Goal: Task Accomplishment & Management: Manage account settings

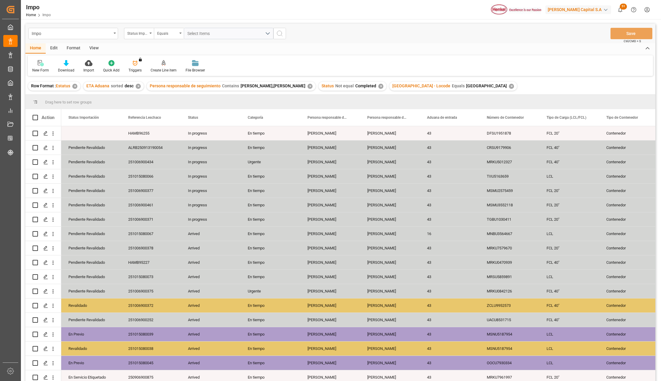
click at [96, 50] on div "View" at bounding box center [94, 48] width 18 height 10
click at [68, 69] on div "Standard Templates" at bounding box center [68, 69] width 30 height 5
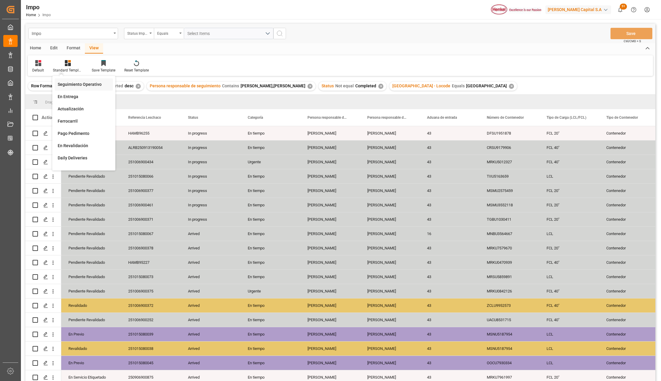
click at [69, 82] on div "Seguimiento Operativo" at bounding box center [84, 84] width 52 height 6
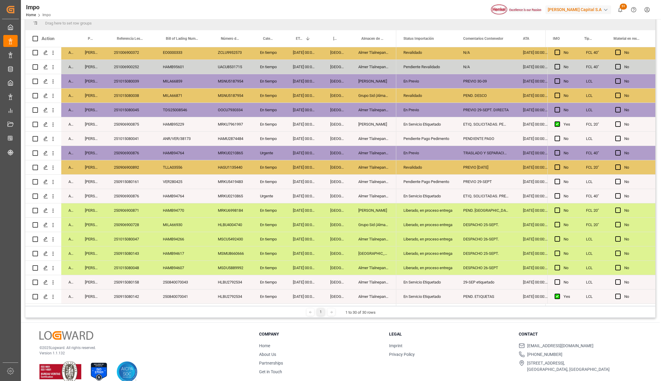
scroll to position [79, 0]
click at [386, 251] on div "[GEOGRAPHIC_DATA]" at bounding box center [373, 253] width 45 height 14
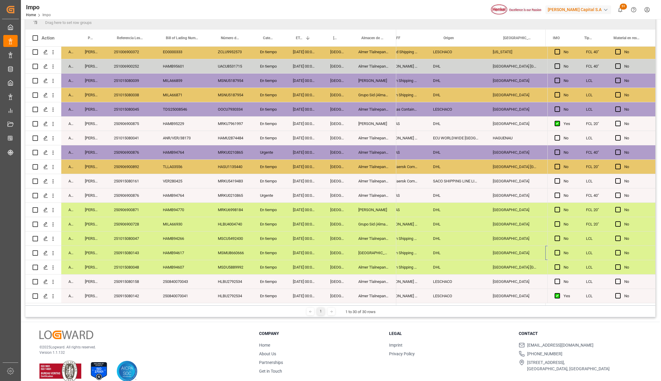
scroll to position [0, 622]
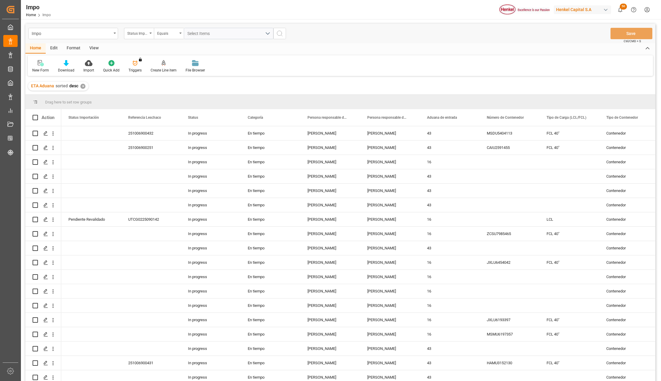
click at [72, 48] on div "Format" at bounding box center [73, 48] width 23 height 10
click at [56, 48] on div "Edit" at bounding box center [54, 48] width 16 height 10
click at [145, 63] on icon at bounding box center [145, 63] width 6 height 6
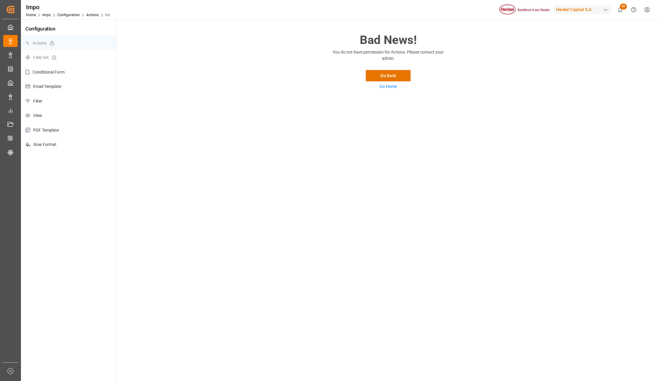
click at [43, 101] on p "Filter" at bounding box center [68, 101] width 95 height 15
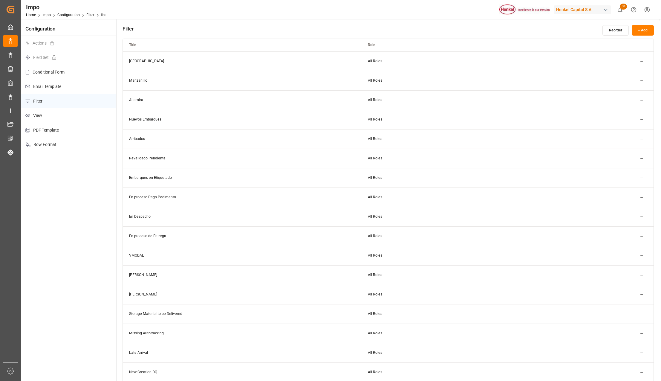
click at [643, 237] on html "Created by potrace 1.15, written by Peter Selinger 2001-2017 Created by potrace…" at bounding box center [330, 190] width 661 height 381
click at [630, 245] on div "Edit" at bounding box center [630, 248] width 31 height 8
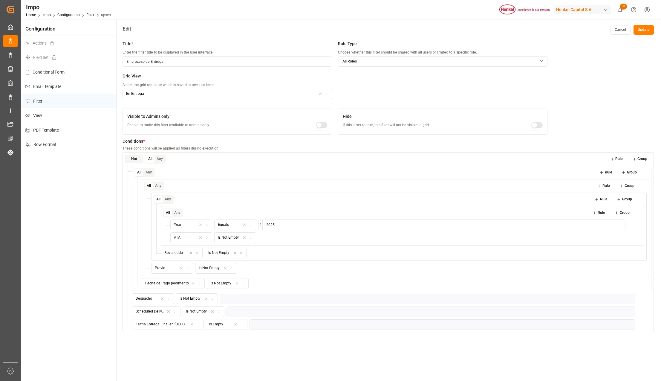
click at [35, 111] on p "View" at bounding box center [68, 115] width 95 height 15
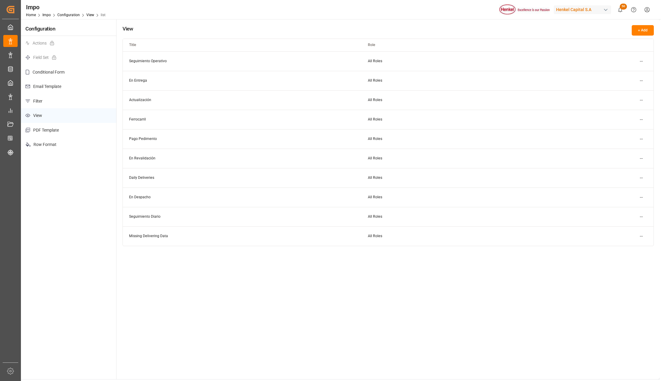
click at [640, 82] on html "Created by potrace 1.15, written by Peter Selinger 2001-2017 Created by potrace…" at bounding box center [330, 190] width 661 height 381
click at [624, 91] on div "Edit" at bounding box center [630, 93] width 31 height 8
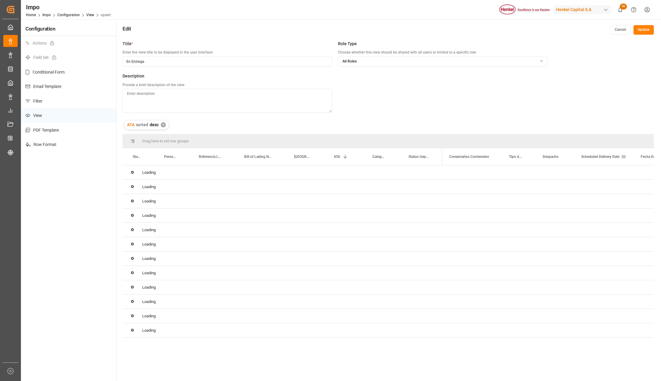
click at [622, 157] on span at bounding box center [623, 156] width 5 height 5
click at [582, 156] on span "Scheduled Delivery Date" at bounding box center [600, 156] width 38 height 4
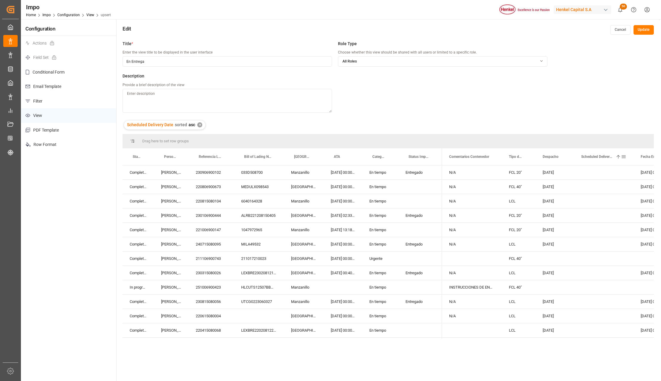
click at [617, 157] on span at bounding box center [617, 156] width 5 height 5
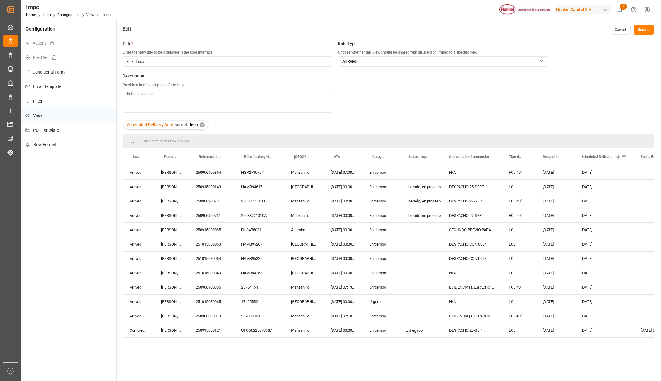
click at [617, 159] on span at bounding box center [617, 156] width 5 height 5
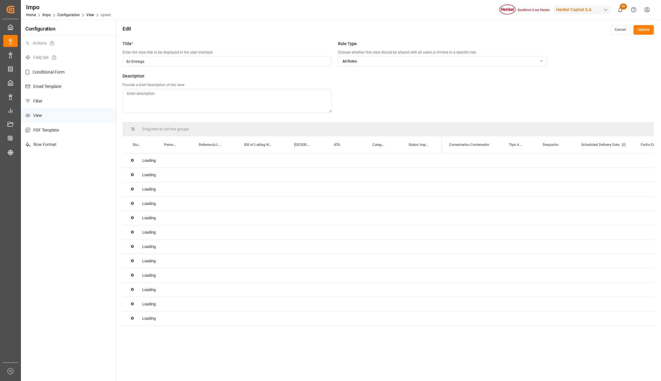
click at [610, 144] on span "Scheduled Delivery Date" at bounding box center [600, 144] width 38 height 4
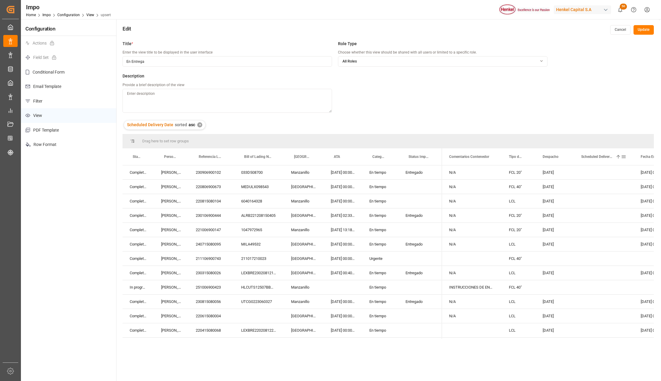
click at [618, 159] on div "Scheduled Delivery Date 1" at bounding box center [601, 156] width 40 height 17
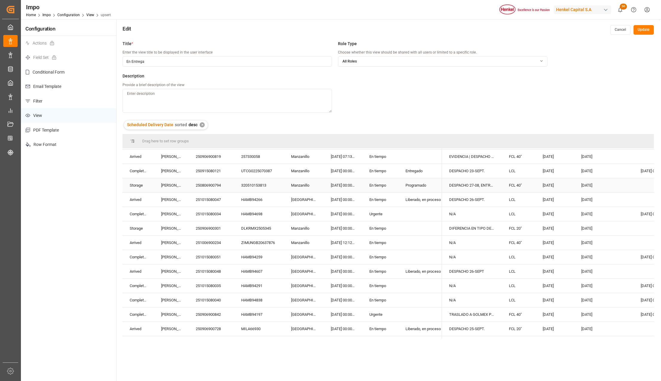
scroll to position [199, 0]
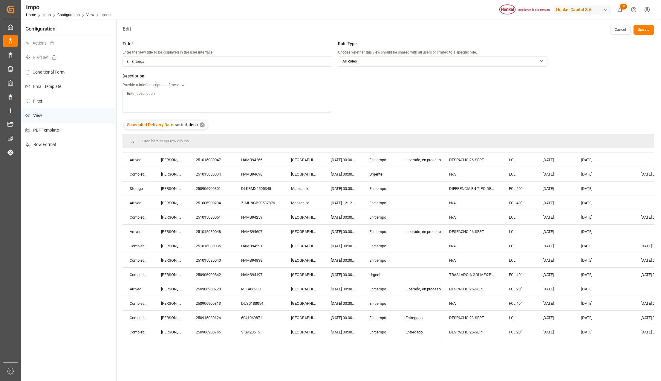
click at [639, 31] on button "Update" at bounding box center [643, 30] width 20 height 10
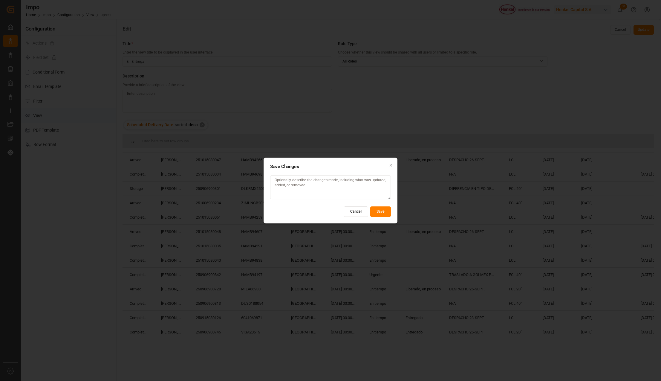
click at [385, 210] on button "Save" at bounding box center [380, 211] width 21 height 10
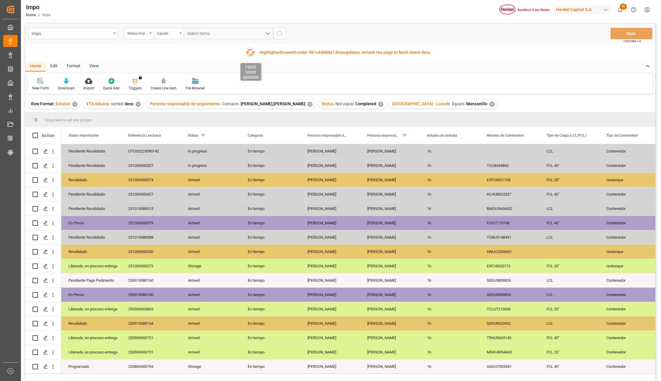
click at [252, 53] on icon "button" at bounding box center [250, 52] width 9 height 7
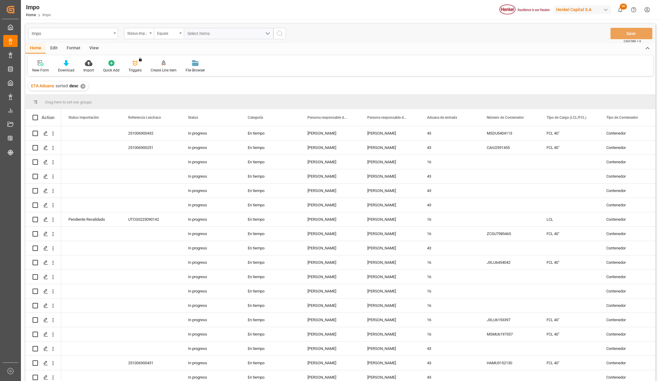
click at [93, 50] on div "View" at bounding box center [94, 48] width 18 height 10
click at [74, 45] on div "Format" at bounding box center [73, 48] width 23 height 10
click at [44, 65] on div at bounding box center [41, 63] width 18 height 6
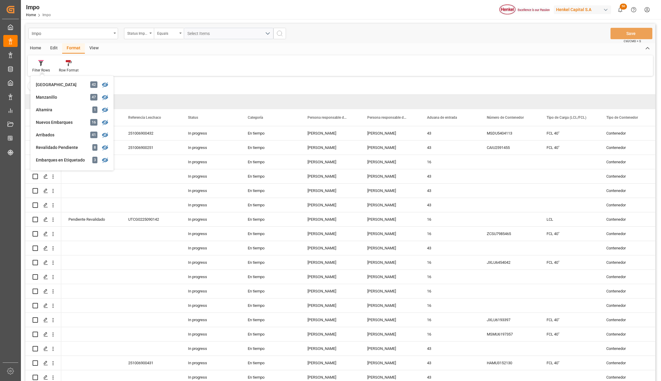
scroll to position [40, 0]
click at [59, 157] on div "En proceso de Entrega" at bounding box center [62, 158] width 52 height 6
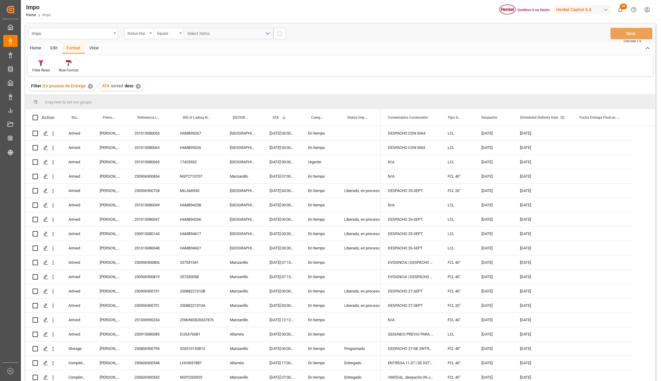
click at [560, 117] on span at bounding box center [561, 117] width 5 height 5
click at [598, 117] on span "filter" at bounding box center [600, 118] width 5 height 5
click at [615, 134] on span "Filtering operator" at bounding box center [615, 134] width 5 height 5
click at [590, 173] on div "In range" at bounding box center [589, 173] width 59 height 10
click at [617, 150] on input "date" at bounding box center [589, 150] width 59 height 12
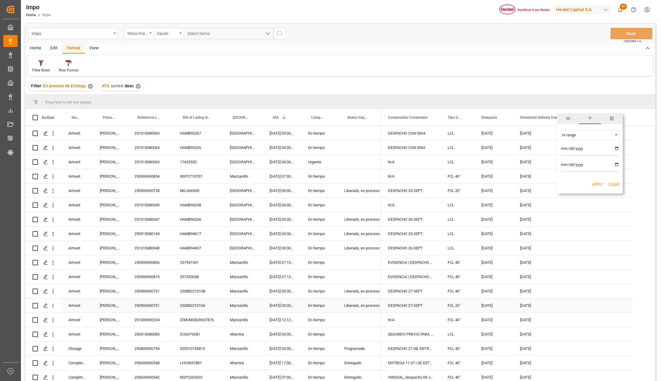
scroll to position [1, 0]
click at [569, 360] on div "11-07-2025" at bounding box center [542, 362] width 59 height 14
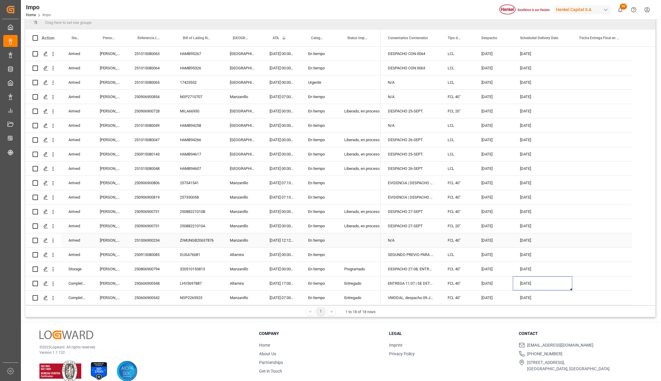
scroll to position [0, 0]
click at [538, 41] on div "Scheduled Delivery Date" at bounding box center [540, 38] width 40 height 17
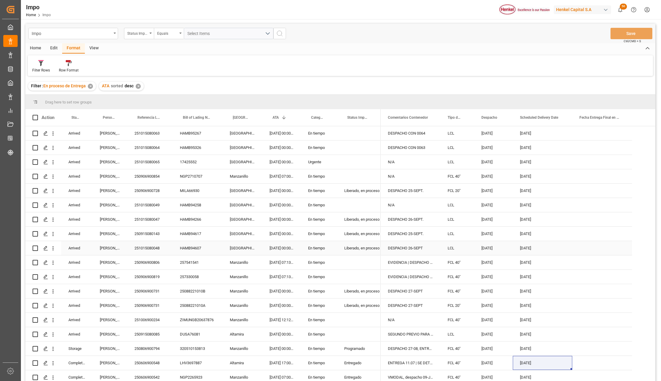
scroll to position [1, 0]
click at [549, 121] on div "Scheduled Delivery Date" at bounding box center [540, 117] width 40 height 17
click at [139, 85] on div "✕" at bounding box center [138, 86] width 5 height 5
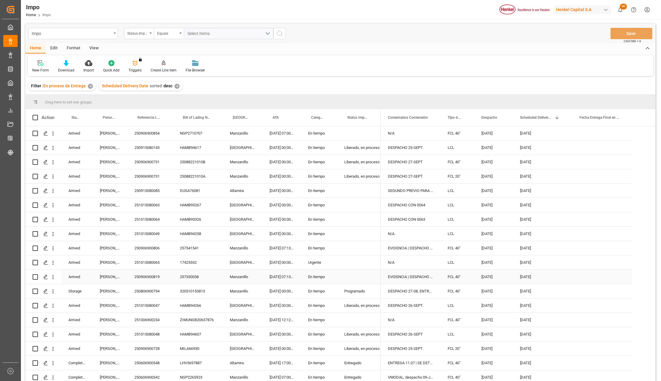
scroll to position [1, 0]
click at [159, 305] on div "251015080047" at bounding box center [149, 305] width 45 height 14
click at [368, 308] on icon "open menu" at bounding box center [369, 308] width 7 height 7
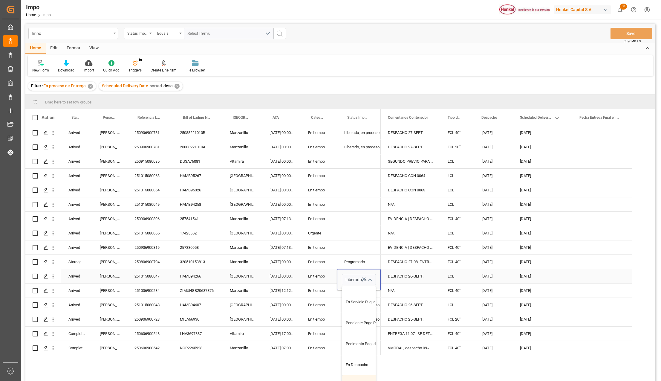
scroll to position [41, 0]
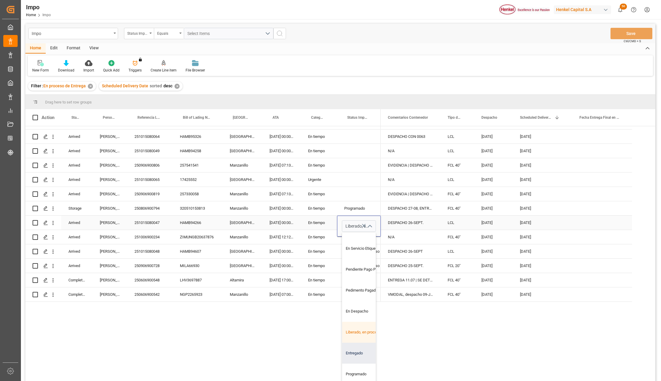
click at [353, 351] on div "Entregado" at bounding box center [370, 352] width 56 height 21
type input "Entregado"
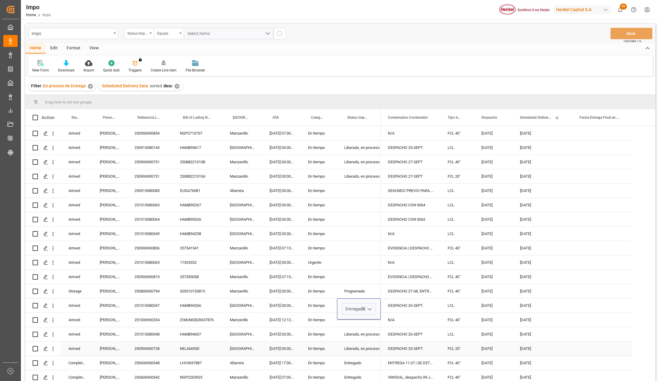
click at [382, 342] on div "DESPACHO 25-SEPT." at bounding box center [411, 348] width 60 height 14
click at [530, 305] on div "[DATE]" at bounding box center [542, 305] width 59 height 14
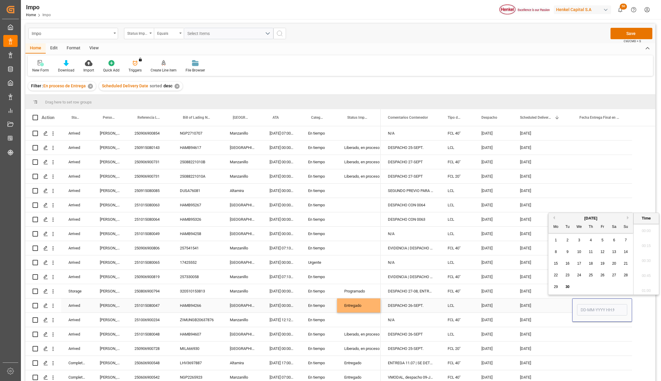
scroll to position [480, 0]
type input "[DATE] 00:00"
click at [514, 345] on div "[DATE]" at bounding box center [542, 348] width 59 height 14
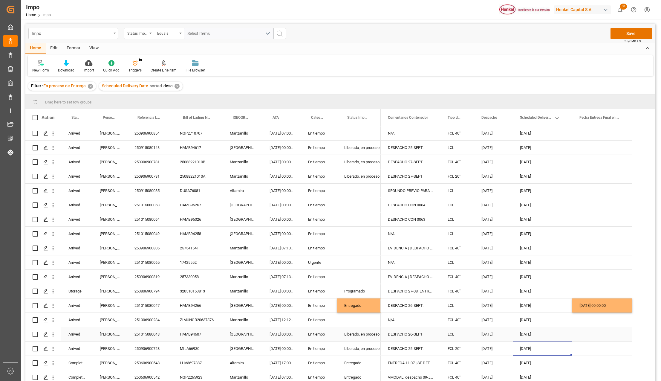
click at [152, 335] on div "251015080048" at bounding box center [149, 334] width 45 height 14
click at [349, 306] on div "Entregado" at bounding box center [358, 305] width 29 height 14
click at [358, 332] on div "Liberado, en proceso entrega" at bounding box center [358, 334] width 29 height 14
click at [582, 303] on div "[DATE] 00:00:00" at bounding box center [602, 305] width 60 height 14
click at [586, 329] on div "Press SPACE to select this row." at bounding box center [602, 334] width 60 height 14
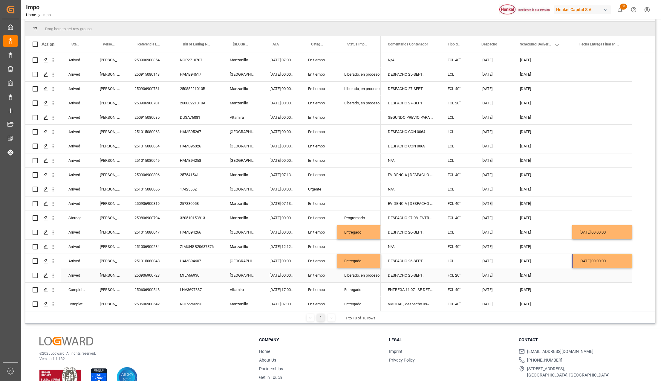
scroll to position [79, 0]
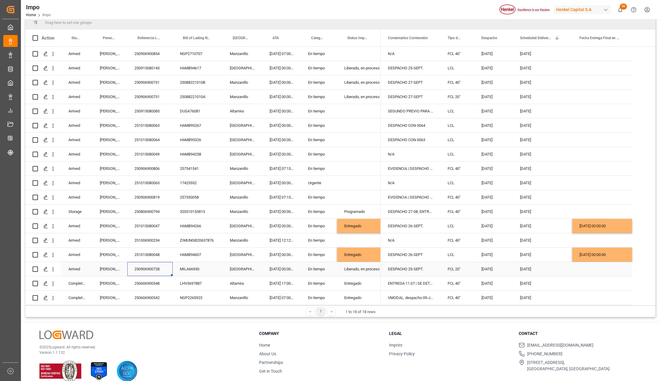
click at [151, 268] on div "250906900728" at bounding box center [149, 269] width 45 height 14
click at [361, 254] on div "Entregado" at bounding box center [358, 255] width 29 height 14
click at [357, 268] on div "Liberado, en proceso entrega" at bounding box center [358, 269] width 29 height 14
click at [342, 277] on div "Entregado" at bounding box center [359, 283] width 44 height 14
click at [148, 267] on div "250906900728" at bounding box center [149, 269] width 45 height 14
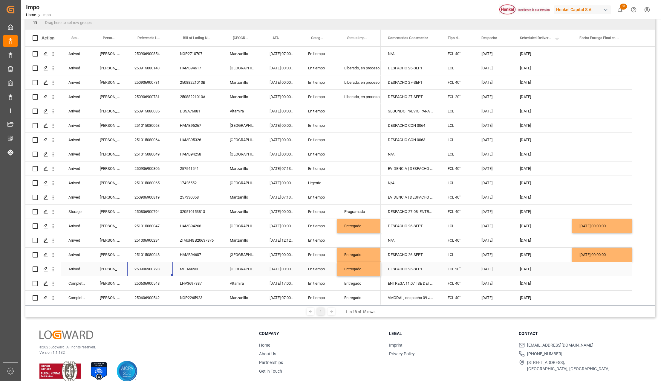
click at [593, 268] on div "Press SPACE to select this row." at bounding box center [602, 269] width 60 height 14
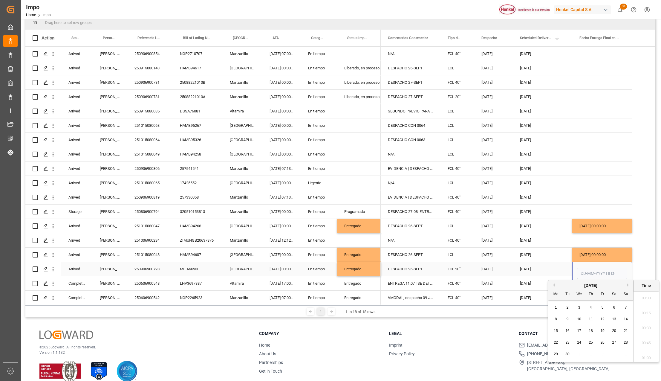
scroll to position [480, 0]
type input "26-09-2025 00:00"
click at [554, 276] on div "11-07-2025" at bounding box center [542, 283] width 59 height 14
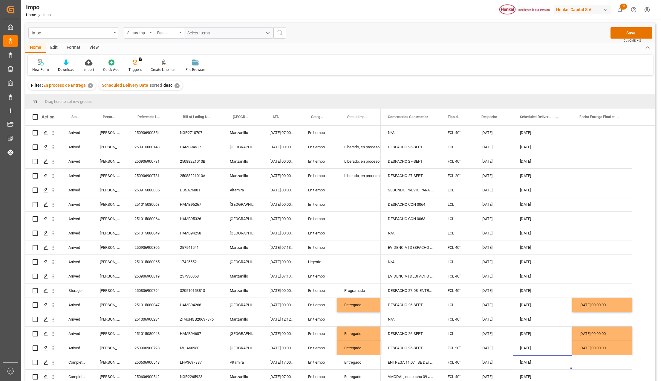
scroll to position [0, 0]
click at [633, 34] on button "Save" at bounding box center [631, 33] width 42 height 11
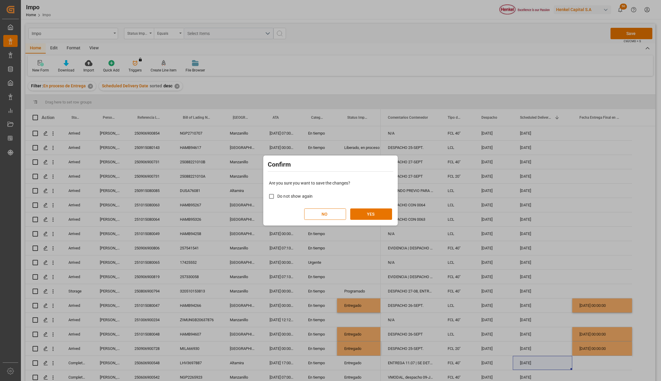
click at [362, 206] on div "Are you sure you want to save the changes? Do not show again NO YES" at bounding box center [330, 200] width 131 height 48
click at [359, 211] on button "YES" at bounding box center [371, 213] width 42 height 11
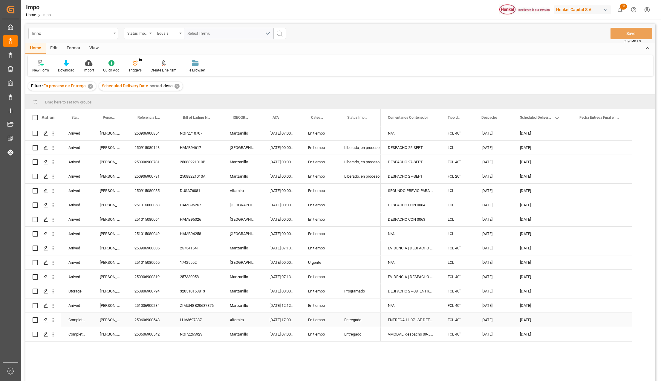
click at [357, 316] on div "Entregado" at bounding box center [358, 320] width 29 height 14
click at [348, 304] on div "Press SPACE to select this row." at bounding box center [359, 305] width 44 height 14
click at [356, 321] on div "Entregado" at bounding box center [358, 320] width 29 height 14
click at [138, 301] on div "251006900234" at bounding box center [149, 305] width 45 height 14
click at [143, 320] on div "250606900548" at bounding box center [149, 319] width 45 height 14
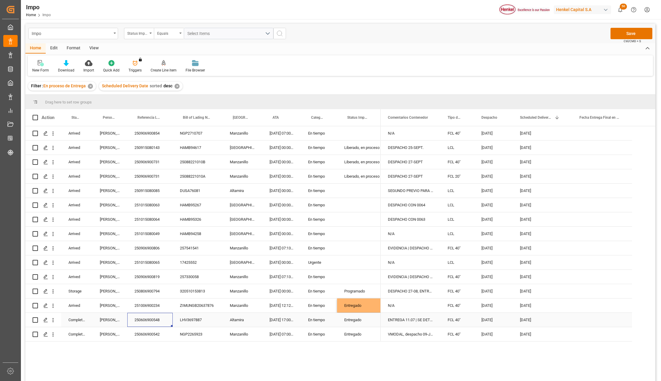
click at [521, 324] on div "11-07-2025" at bounding box center [542, 319] width 59 height 14
click at [599, 329] on div "N/A FCL 40" 30-09-2025 02-10-2025 DESPACHO 25-SEPT. LCL 25-09-2025 02-10-2025 D…" at bounding box center [506, 233] width 251 height 215
click at [596, 335] on div "11-07-2025 00:00:00" at bounding box center [602, 334] width 60 height 14
click at [636, 28] on button "Save" at bounding box center [631, 33] width 42 height 11
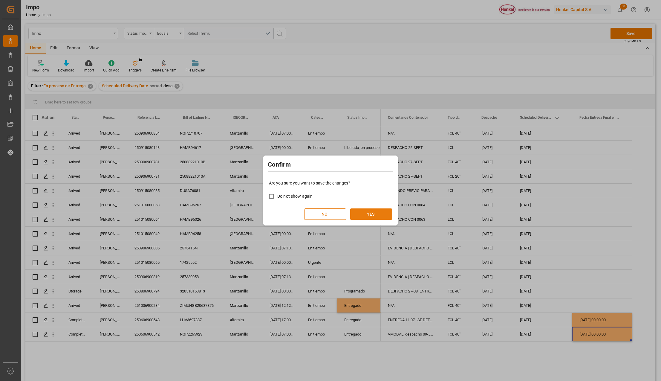
click at [370, 210] on button "YES" at bounding box center [371, 213] width 42 height 11
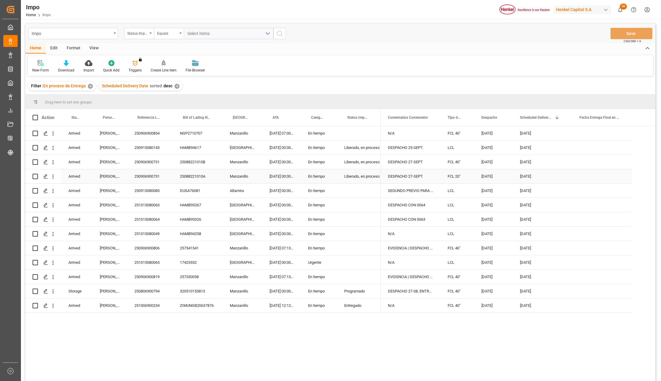
click at [373, 179] on div "Liberado, en proceso entrega" at bounding box center [358, 176] width 29 height 14
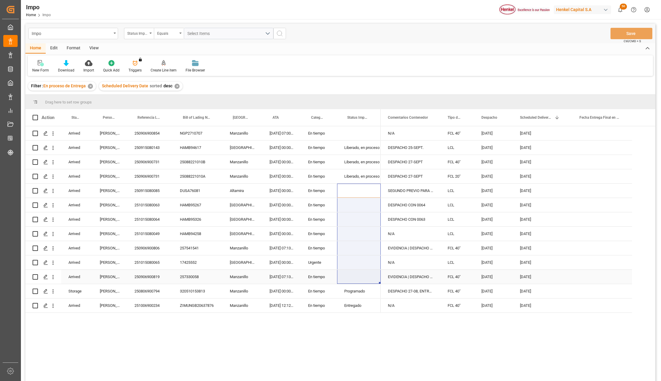
drag, startPoint x: 364, startPoint y: 190, endPoint x: 359, endPoint y: 277, distance: 86.5
click at [359, 277] on div "Arrived Martha Gonzalez 250906900854 NGP2710707 Manzanillo 20-09-2025 07:00:00 …" at bounding box center [202, 219] width 355 height 186
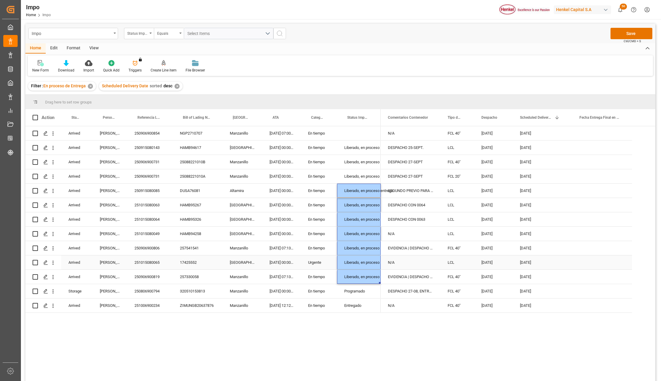
click at [361, 258] on div "Liberado, en proceso entrega" at bounding box center [358, 262] width 29 height 14
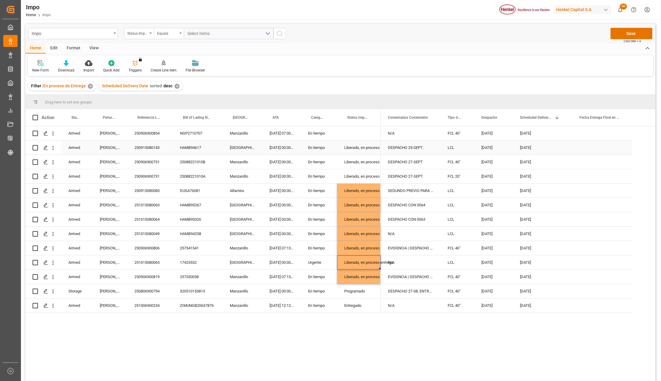
click at [365, 147] on div "Liberado, en proceso entrega" at bounding box center [358, 148] width 29 height 14
click at [360, 131] on div "Press SPACE to select this row." at bounding box center [359, 133] width 44 height 14
click at [361, 227] on div "Liberado, en proceso entrega" at bounding box center [358, 234] width 29 height 14
click at [639, 33] on button "Save" at bounding box center [631, 33] width 42 height 11
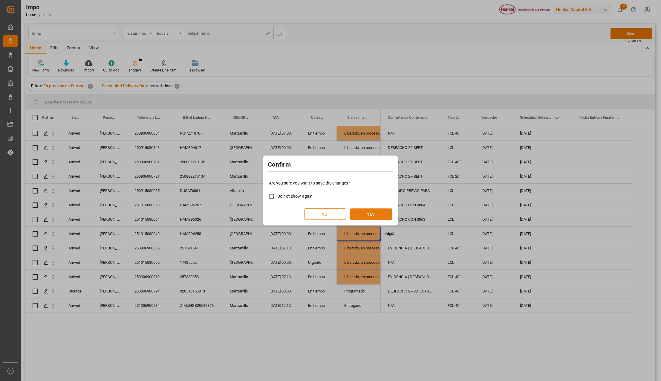
click at [373, 211] on button "YES" at bounding box center [371, 213] width 42 height 11
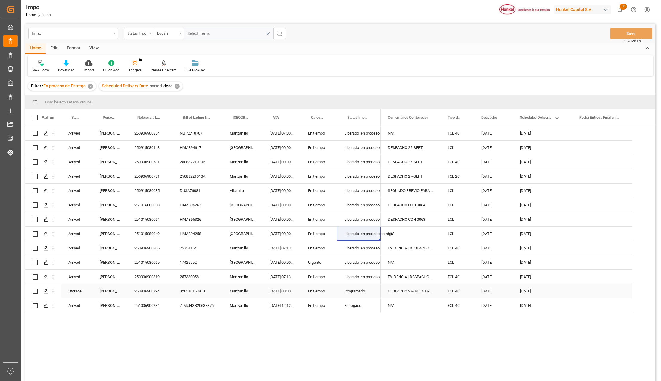
click at [146, 294] on div "250806900794" at bounding box center [149, 291] width 45 height 14
click at [526, 294] on div "[DATE]" at bounding box center [542, 291] width 59 height 14
click at [588, 289] on div "Press SPACE to select this row." at bounding box center [602, 291] width 60 height 14
click at [364, 292] on div "Programado" at bounding box center [358, 291] width 29 height 14
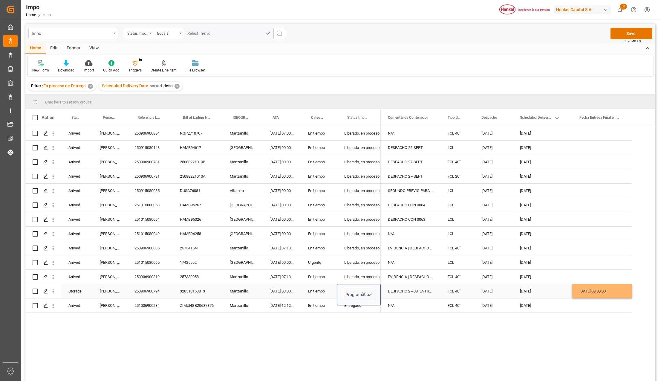
click at [372, 294] on icon "open menu" at bounding box center [369, 294] width 7 height 7
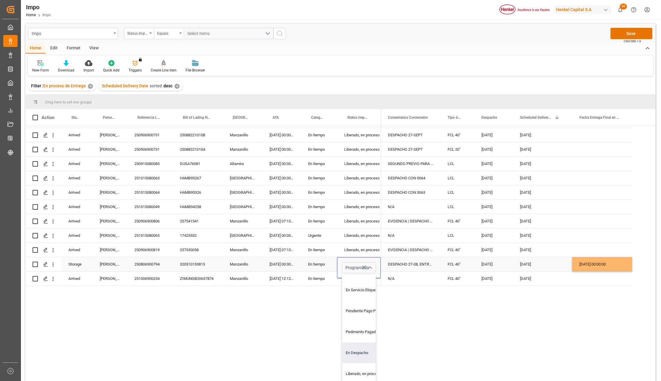
scroll to position [70, 0]
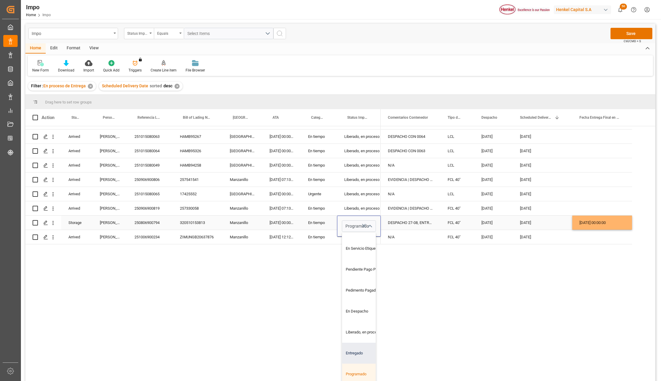
click at [359, 346] on div "Entregado" at bounding box center [370, 352] width 56 height 21
type input "Entregado"
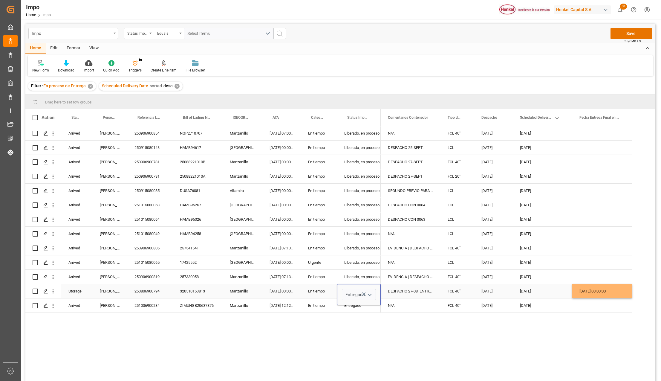
scroll to position [0, 0]
click at [406, 346] on div "N/A FCL 40" 30-09-2025 02-10-2025 DESPACHO 25-SEPT. LCL 25-09-2025 02-10-2025 D…" at bounding box center [518, 255] width 274 height 258
click at [403, 309] on div "N/A" at bounding box center [411, 305] width 60 height 14
click at [583, 290] on div "30-09-2025 00:00:00" at bounding box center [602, 291] width 60 height 14
click at [608, 293] on div "30-09-2025 00:00:00" at bounding box center [602, 291] width 60 height 14
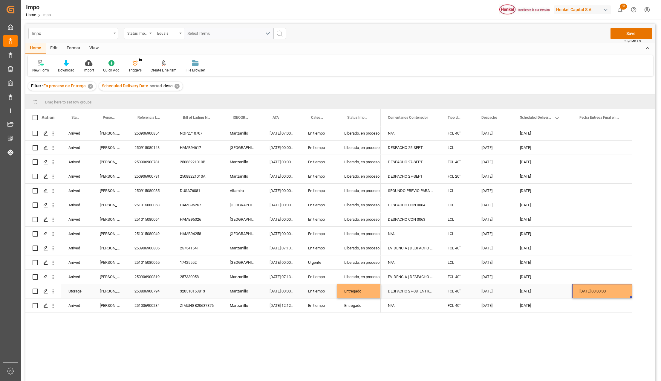
click at [608, 293] on div "30-09-2025 00:00:00" at bounding box center [602, 291] width 60 height 14
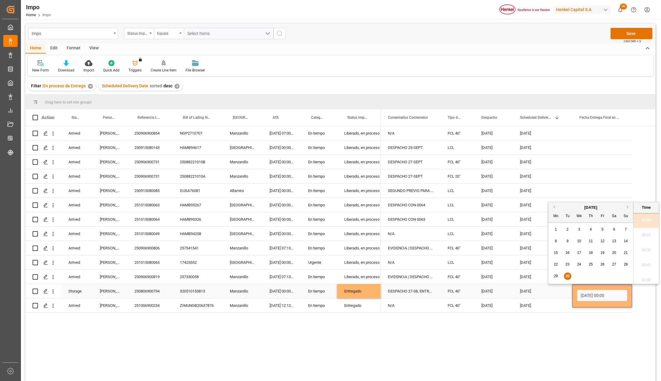
scroll to position [480, 0]
drag, startPoint x: 618, startPoint y: 293, endPoint x: 578, endPoint y: 289, distance: 40.2
click at [578, 289] on div "30-09-2025 00:00" at bounding box center [602, 296] width 50 height 14
click at [583, 339] on div "N/A FCL 40" 30-09-2025 02-10-2025 DESPACHO 25-SEPT. LCL 25-09-2025 02-10-2025 D…" at bounding box center [518, 255] width 274 height 258
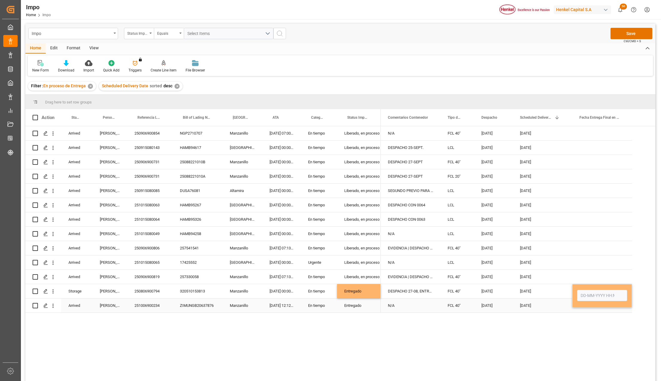
click at [545, 305] on div "[DATE]" at bounding box center [542, 305] width 59 height 14
click at [622, 38] on button "Save" at bounding box center [631, 33] width 42 height 11
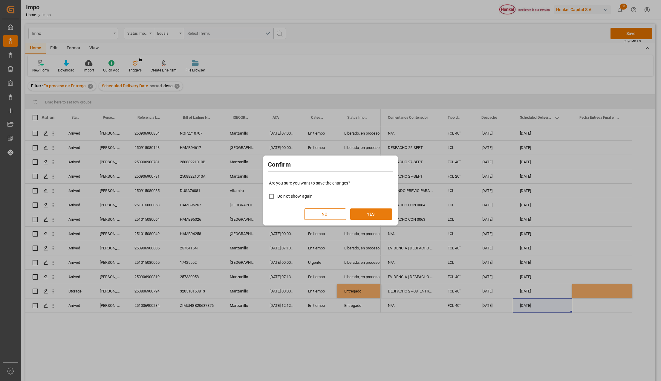
click at [378, 217] on button "YES" at bounding box center [371, 213] width 42 height 11
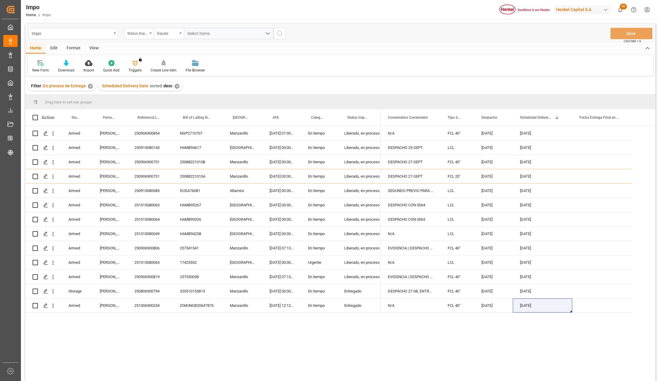
click at [56, 50] on div "Edit" at bounding box center [54, 48] width 16 height 10
click at [143, 68] on div "Configuration" at bounding box center [146, 69] width 22 height 5
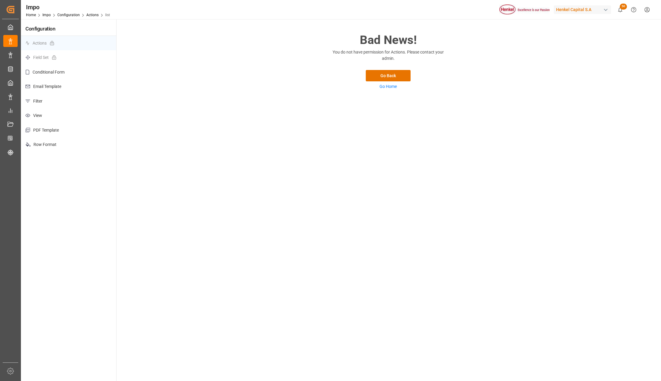
click at [41, 113] on p "View" at bounding box center [68, 115] width 95 height 15
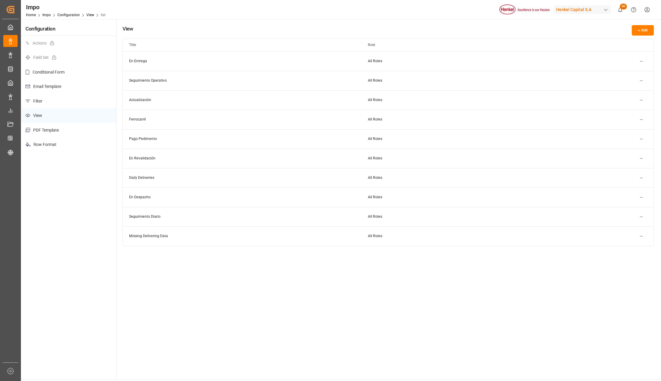
click at [640, 78] on html "Created by potrace 1.15, written by Peter Selinger 2001-2017 Created by potrace…" at bounding box center [330, 190] width 661 height 381
click at [623, 95] on small "Edit" at bounding box center [620, 93] width 6 height 4
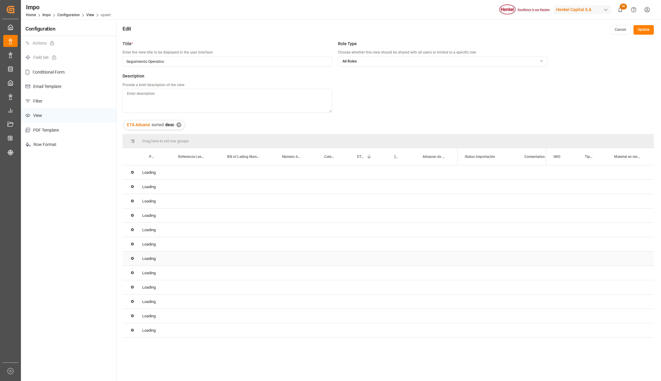
click at [221, 263] on div "Loading" at bounding box center [387, 258] width 531 height 14
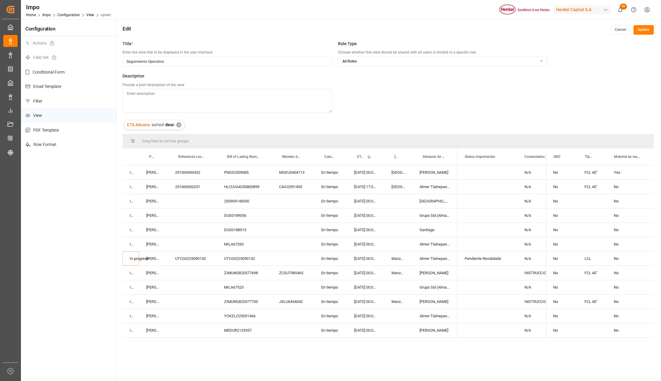
click at [646, 30] on button "Update" at bounding box center [643, 30] width 20 height 10
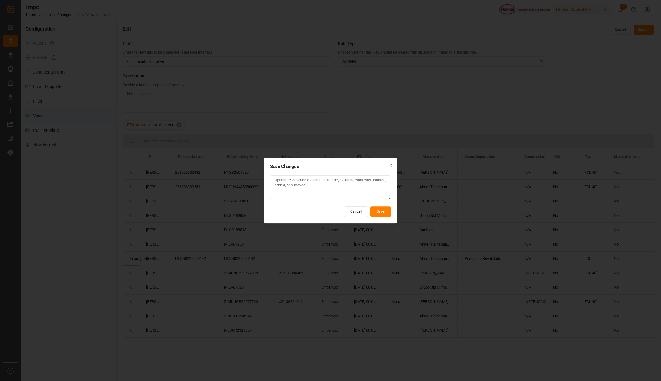
click at [383, 209] on button "Save" at bounding box center [380, 211] width 21 height 10
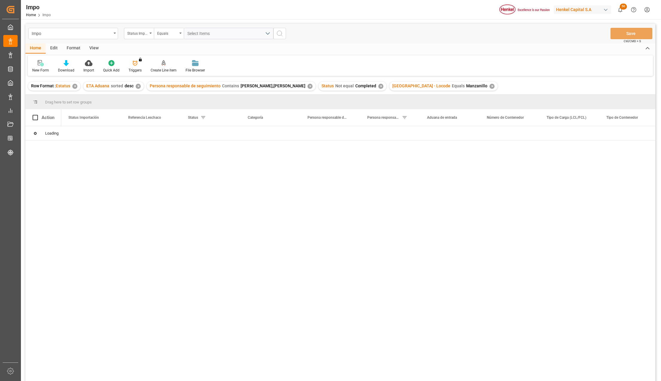
click at [92, 49] on div "View" at bounding box center [94, 48] width 18 height 10
drag, startPoint x: 75, startPoint y: 63, endPoint x: 78, endPoint y: 72, distance: 9.7
click at [75, 64] on div at bounding box center [68, 63] width 30 height 6
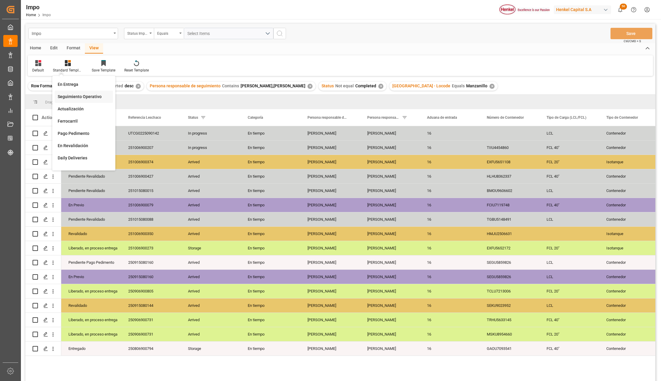
click at [83, 96] on div "Seguimiento Operativo" at bounding box center [84, 96] width 52 height 6
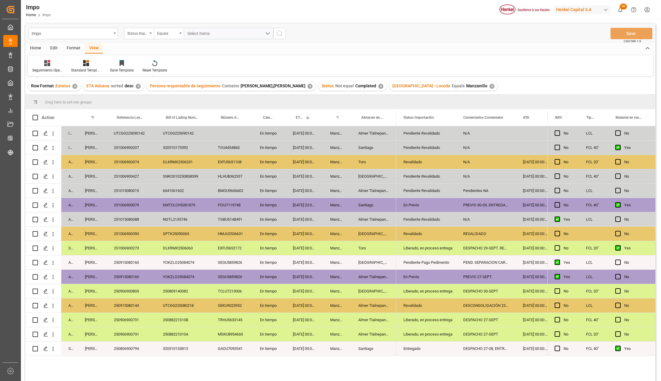
click at [306, 221] on div "[DATE] 00:00:00" at bounding box center [304, 219] width 37 height 14
click at [480, 327] on div "DESPACHO 27-SEPT" at bounding box center [486, 334] width 60 height 14
click at [485, 321] on div "DESPACHO 27-SEPT" at bounding box center [486, 319] width 60 height 14
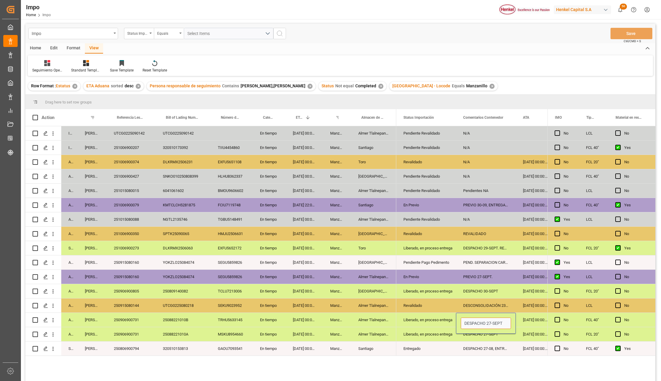
click at [485, 321] on input "DESPACHO 27-SEPT" at bounding box center [486, 322] width 50 height 11
click at [490, 323] on input "DESPACHO 27-SEPT" at bounding box center [486, 322] width 50 height 11
type input "DESPACHO 30-SEPT"
click at [502, 337] on div "DESPACHO 27-SEPT" at bounding box center [486, 334] width 60 height 14
click at [501, 319] on div "DESPACHO 30-SEPT" at bounding box center [486, 319] width 60 height 14
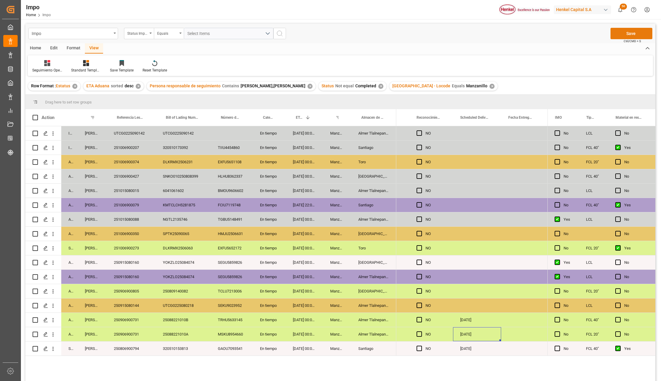
click at [639, 32] on button "Save" at bounding box center [631, 33] width 42 height 11
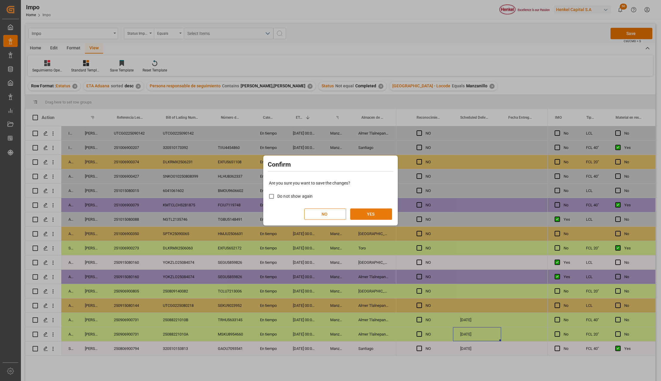
click at [366, 212] on button "YES" at bounding box center [371, 213] width 42 height 11
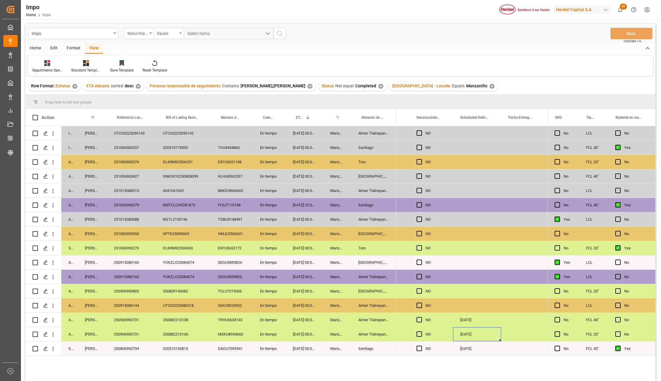
click at [225, 347] on div "GAOU7093541" at bounding box center [232, 348] width 42 height 14
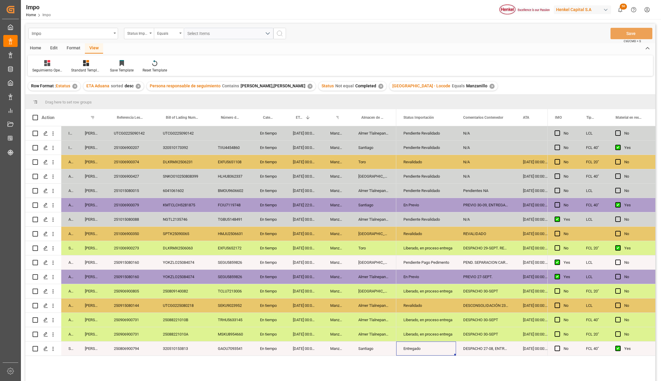
click at [424, 307] on div "Revalidado" at bounding box center [425, 305] width 45 height 14
click at [143, 303] on div "250915080144" at bounding box center [131, 305] width 49 height 14
click at [424, 310] on div "Revalidado" at bounding box center [425, 305] width 45 height 14
click at [442, 311] on icon "open menu" at bounding box center [444, 308] width 7 height 7
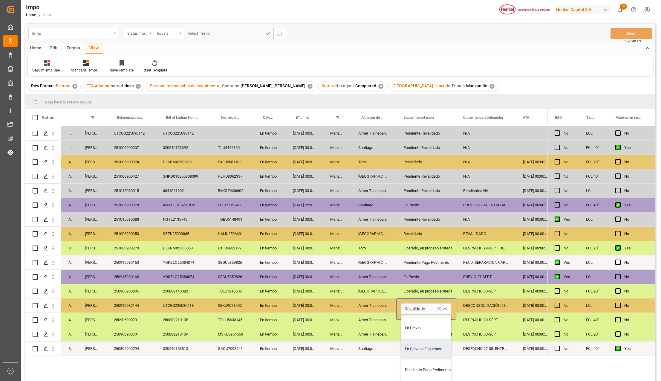
click at [435, 352] on div "En Servicio Etiquetado" at bounding box center [429, 348] width 56 height 21
type input "En Servicio Etiquetado"
click at [440, 351] on div "Entregado" at bounding box center [425, 348] width 45 height 14
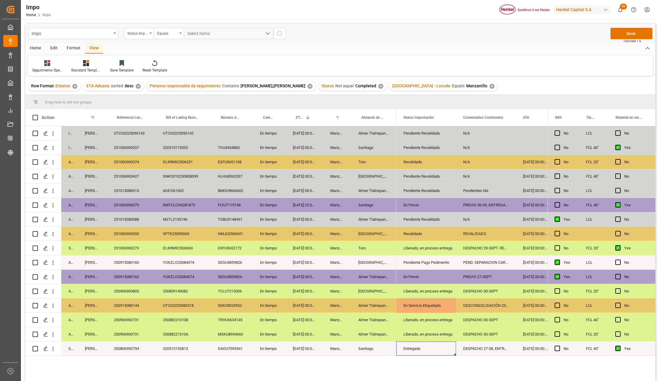
click at [491, 305] on div "DESCONSOLIDACIÓN 23-SEPT. PEND. PREVIO" at bounding box center [486, 305] width 60 height 14
click at [494, 325] on div "DESPACHO 30-SEPT" at bounding box center [486, 319] width 60 height 14
click at [523, 308] on div "[DATE] 00:00:00" at bounding box center [535, 305] width 39 height 14
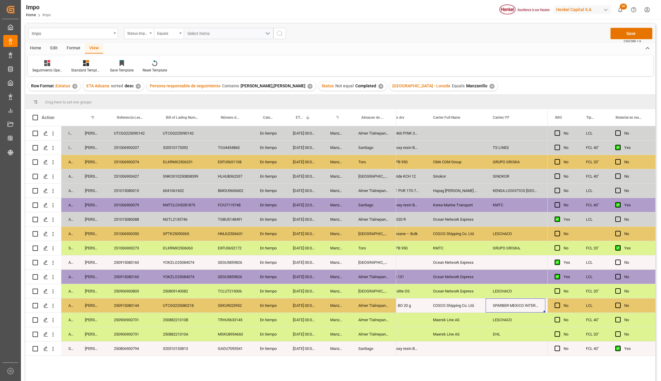
scroll to position [0, 572]
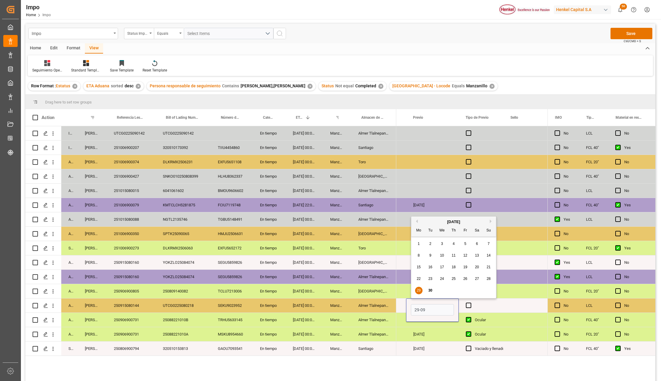
type input "[DATE]"
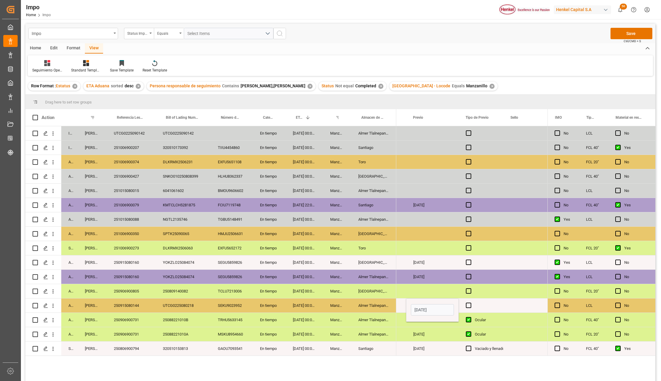
click at [439, 339] on div "19-09-2025" at bounding box center [432, 334] width 53 height 14
click at [428, 305] on div "[DATE]" at bounding box center [432, 305] width 53 height 14
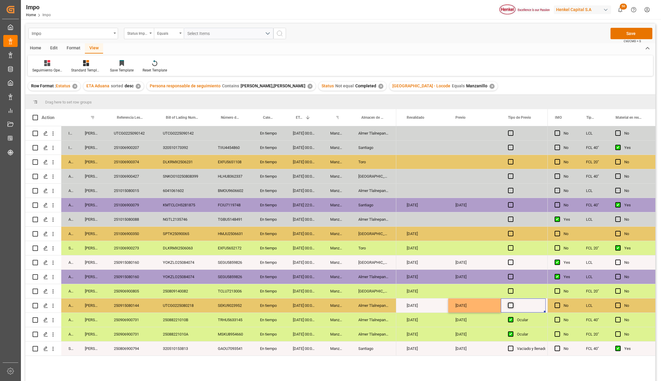
click at [510, 303] on span "Press SPACE to select this row." at bounding box center [510, 304] width 5 height 5
click at [512, 302] on input "Press SPACE to select this row." at bounding box center [512, 302] width 0 height 0
click at [510, 306] on span "Press SPACE to select this row." at bounding box center [510, 304] width 5 height 5
click at [512, 302] on input "Press SPACE to select this row." at bounding box center [512, 302] width 0 height 0
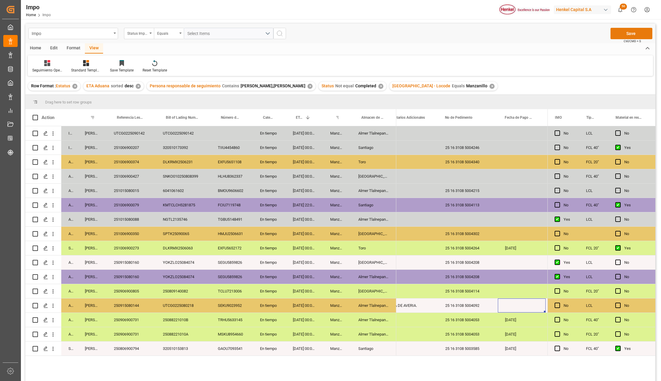
click at [632, 38] on button "Save" at bounding box center [631, 33] width 42 height 11
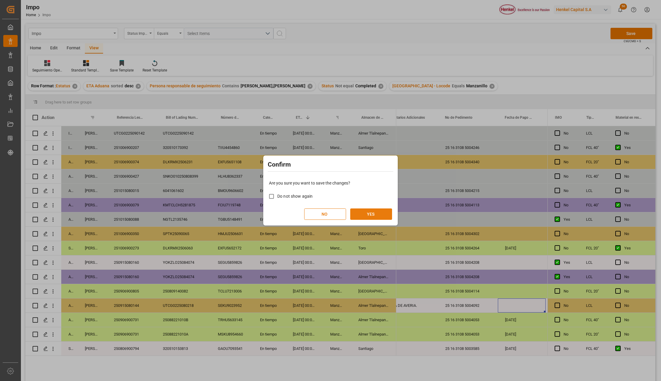
click at [364, 214] on button "YES" at bounding box center [371, 213] width 42 height 11
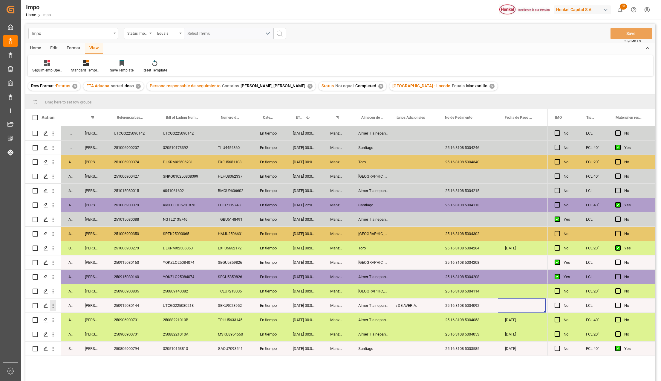
click at [53, 305] on icon "open menu" at bounding box center [53, 305] width 6 height 6
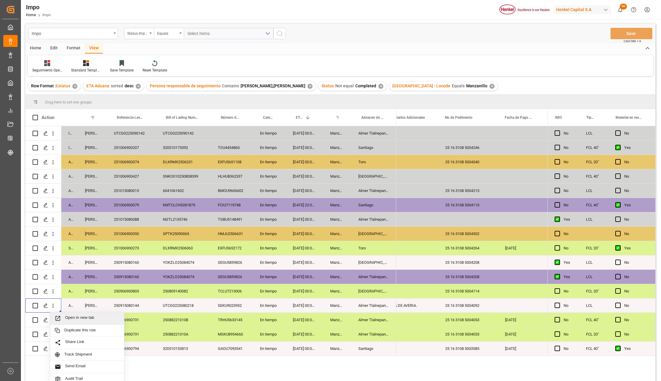
click at [65, 314] on div "Open in new tab" at bounding box center [87, 318] width 74 height 13
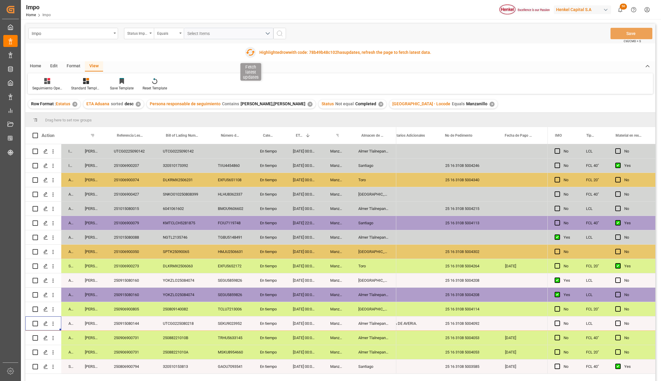
click at [249, 52] on icon "button" at bounding box center [250, 52] width 10 height 10
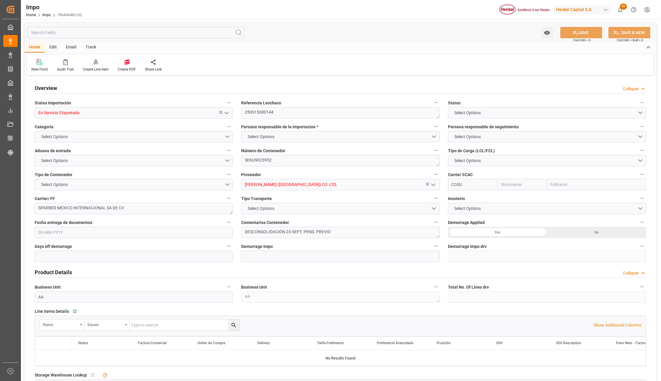
type input "Cosco"
type input "COSCO Shipping Co. Ltd."
type input "0"
type input "1"
type input "0.76"
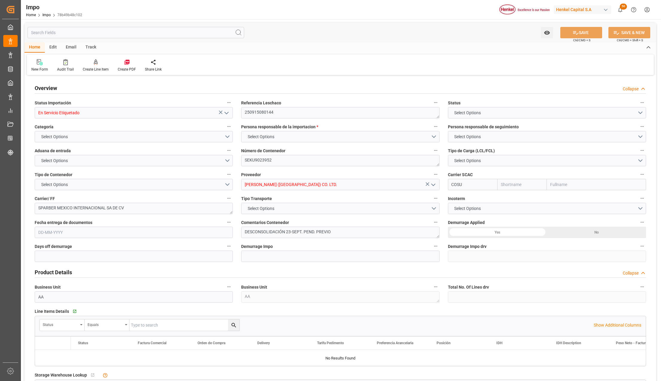
type input "1"
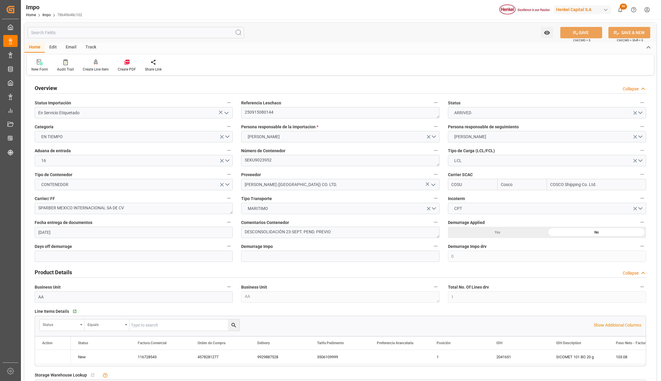
type input "[DATE]"
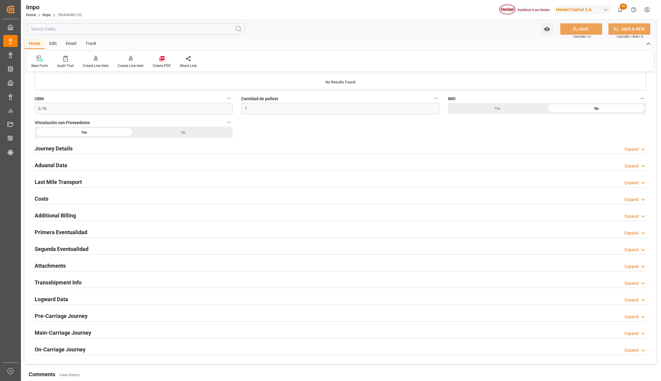
scroll to position [358, 0]
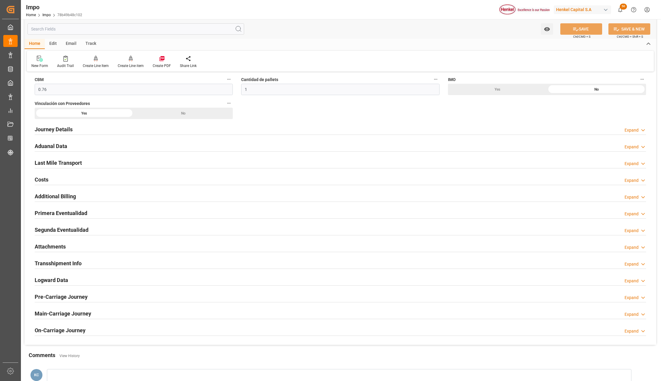
click at [49, 214] on h2 "Primera Eventualidad" at bounding box center [61, 213] width 53 height 8
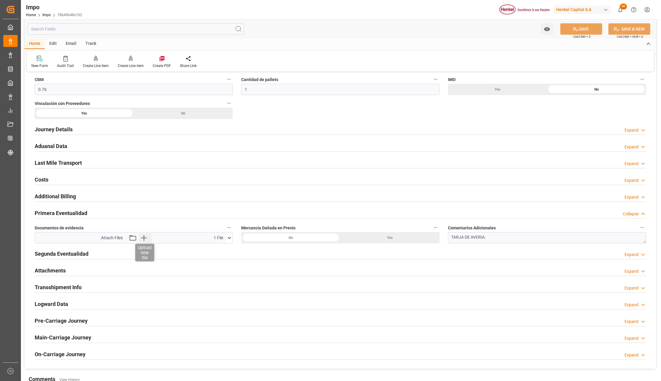
click at [144, 238] on icon "button" at bounding box center [144, 238] width 6 height 6
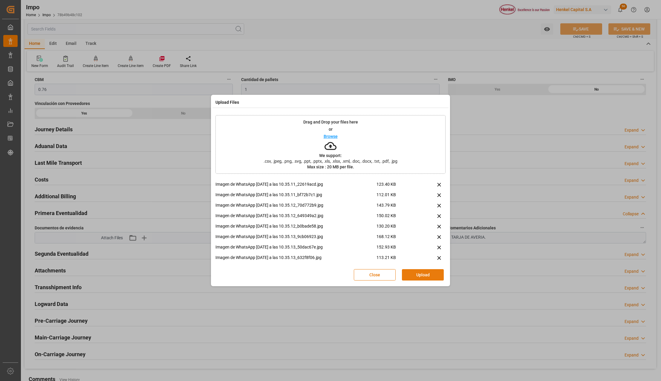
click at [429, 272] on button "Upload" at bounding box center [423, 274] width 42 height 11
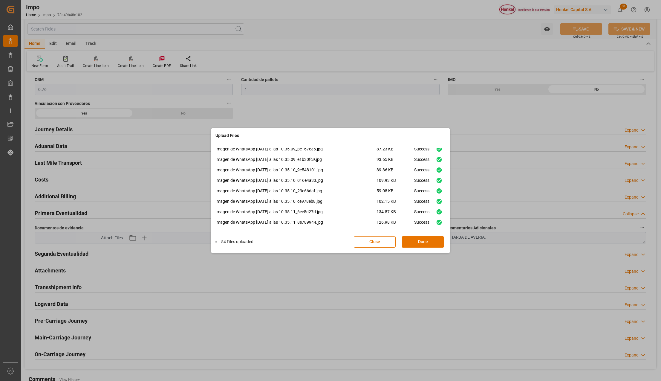
scroll to position [485, 0]
click at [417, 244] on button "Done" at bounding box center [423, 241] width 42 height 11
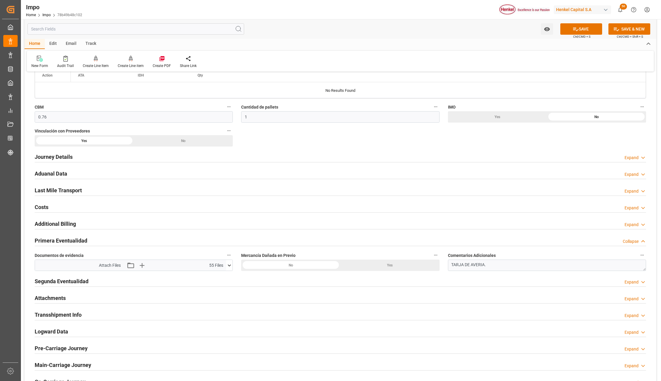
scroll to position [318, 0]
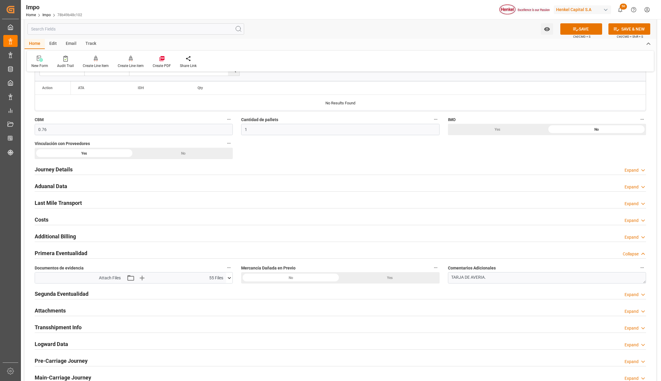
click at [58, 187] on h2 "Aduanal Data" at bounding box center [51, 186] width 33 height 8
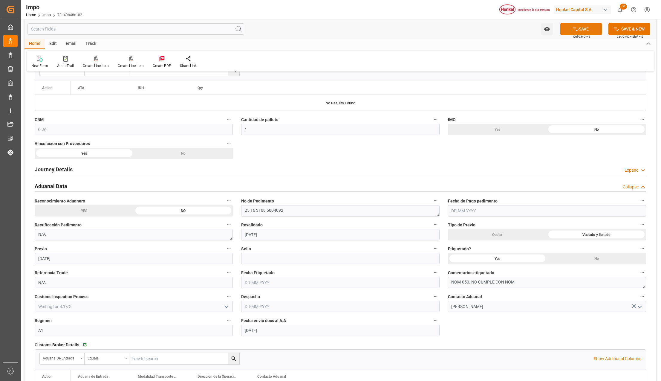
click at [584, 23] on button "SAVE" at bounding box center [581, 28] width 42 height 11
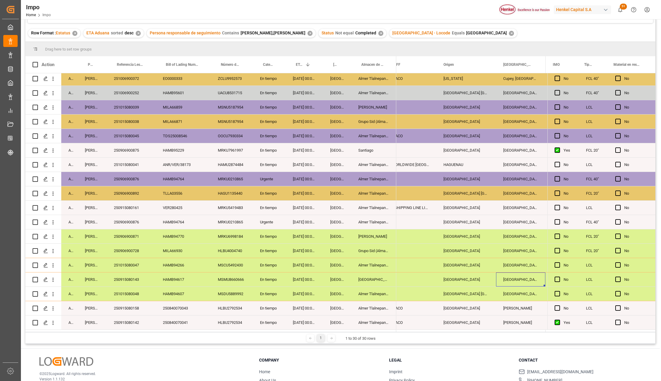
scroll to position [79, 0]
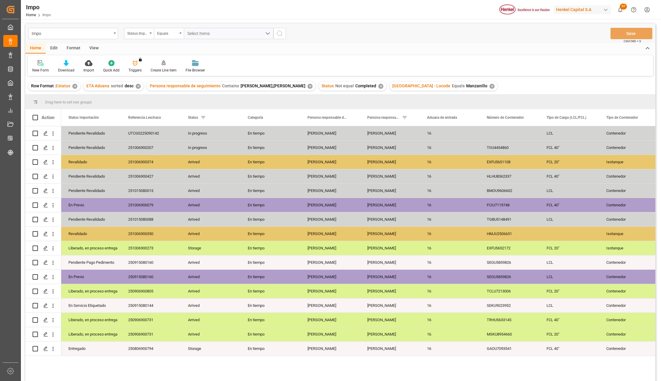
click at [93, 43] on div "View" at bounding box center [94, 48] width 18 height 10
click at [67, 66] on div "Standard Templates" at bounding box center [67, 66] width 39 height 13
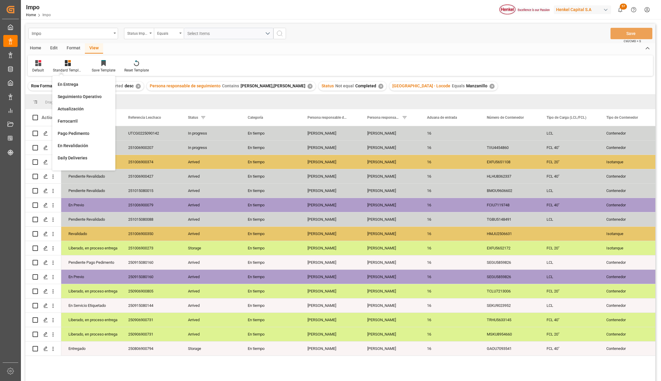
click at [73, 83] on div "En Entrega" at bounding box center [84, 84] width 52 height 6
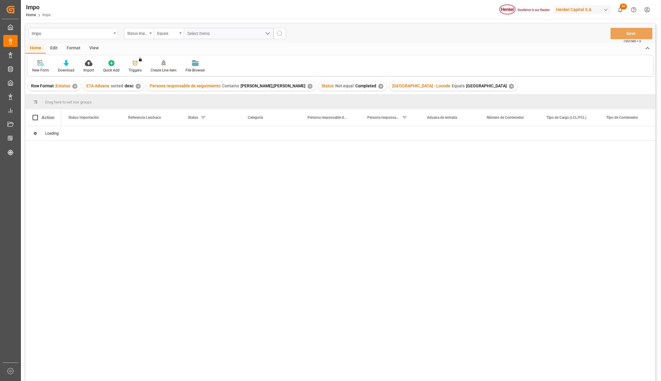
click at [91, 46] on div "View" at bounding box center [94, 48] width 18 height 10
click at [73, 67] on div "Standard Templates" at bounding box center [68, 69] width 30 height 5
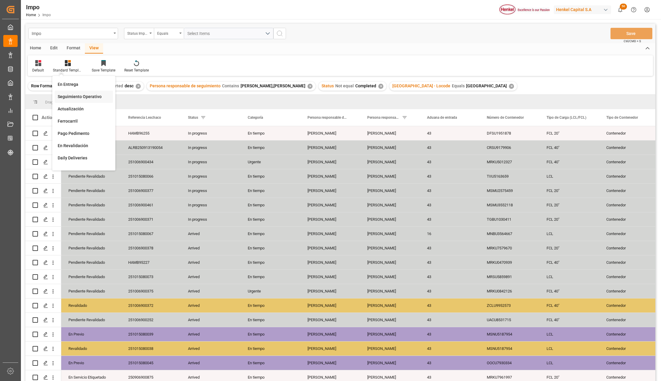
click at [79, 94] on div "Seguimiento Operativo" at bounding box center [84, 96] width 52 height 6
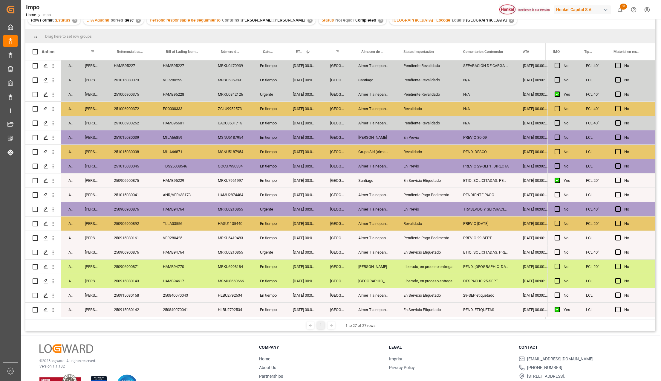
scroll to position [79, 0]
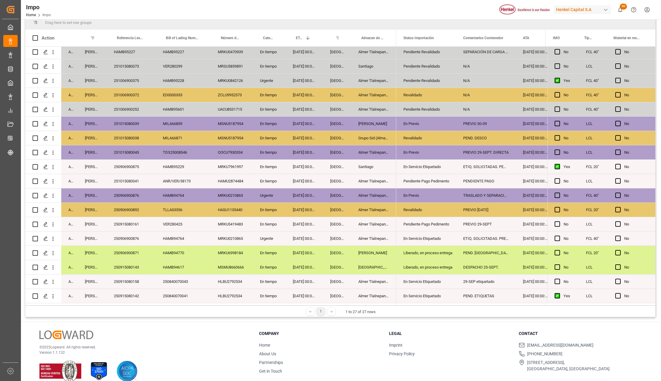
click at [140, 292] on div "250915080142" at bounding box center [131, 296] width 49 height 14
click at [125, 280] on div "250915080158" at bounding box center [131, 281] width 49 height 14
click at [125, 264] on div "250915080143" at bounding box center [131, 267] width 49 height 14
click at [133, 250] on div "250906900871" at bounding box center [131, 253] width 49 height 14
click at [431, 252] on div "Liberado, en proceso entrega" at bounding box center [425, 253] width 45 height 14
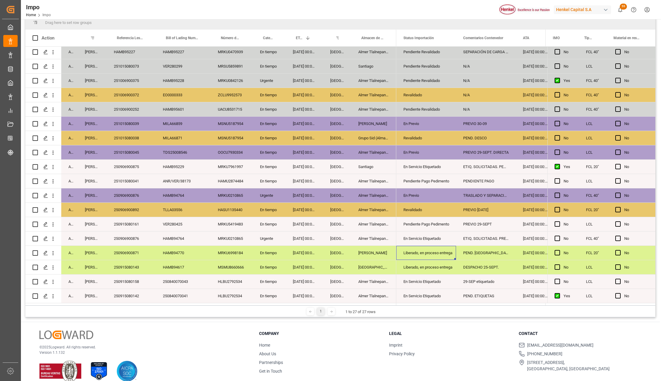
click at [226, 251] on div "MRKU6998184" at bounding box center [232, 253] width 42 height 14
click at [120, 250] on div "250906900871" at bounding box center [131, 253] width 49 height 14
click at [144, 248] on div "250906900871" at bounding box center [131, 253] width 49 height 14
click at [375, 252] on div "[PERSON_NAME]" at bounding box center [373, 253] width 45 height 14
click at [417, 251] on div "Liberado, en proceso entrega" at bounding box center [425, 253] width 45 height 14
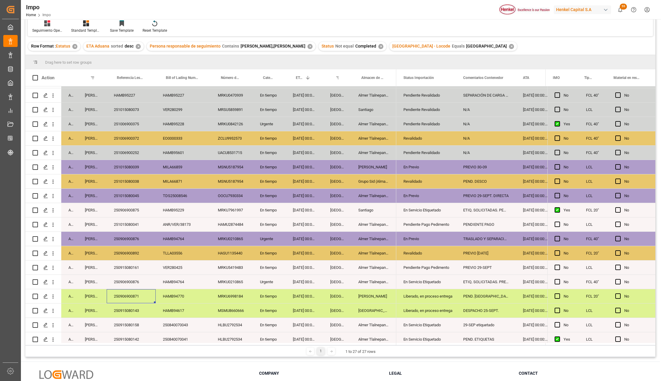
scroll to position [133, 0]
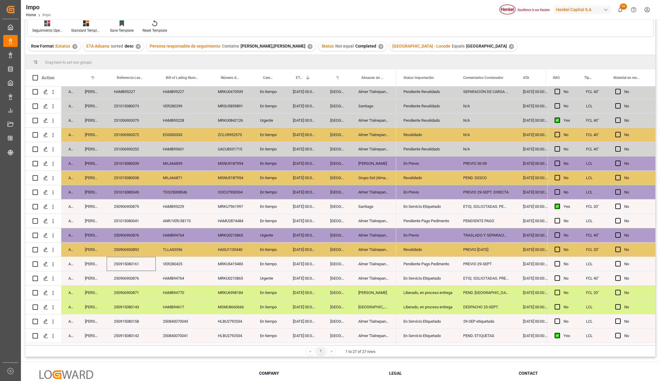
click at [137, 263] on div "250915080161" at bounding box center [131, 264] width 49 height 14
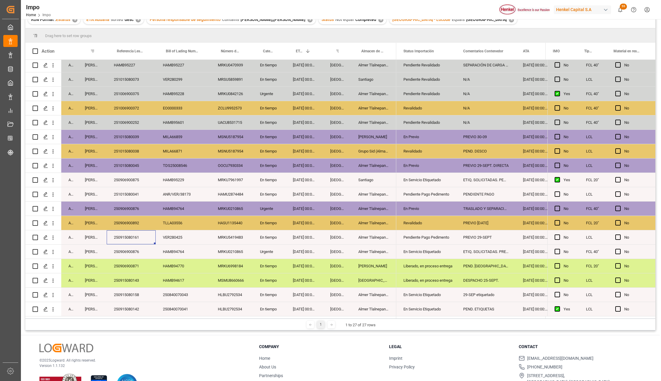
scroll to position [79, 0]
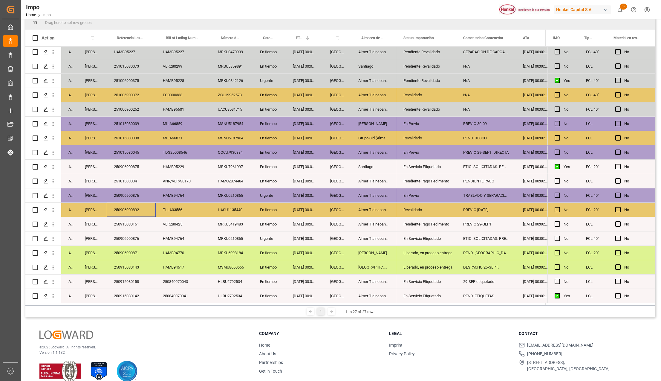
click at [134, 208] on div "250906900892" at bounding box center [131, 209] width 49 height 14
click at [418, 188] on div "En Previo" at bounding box center [425, 195] width 45 height 14
click at [128, 192] on div "250906900876" at bounding box center [131, 195] width 49 height 14
click at [131, 177] on div "251015080041" at bounding box center [131, 181] width 49 height 14
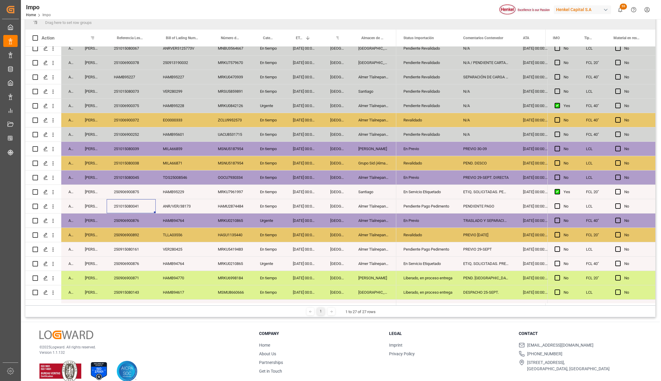
scroll to position [93, 0]
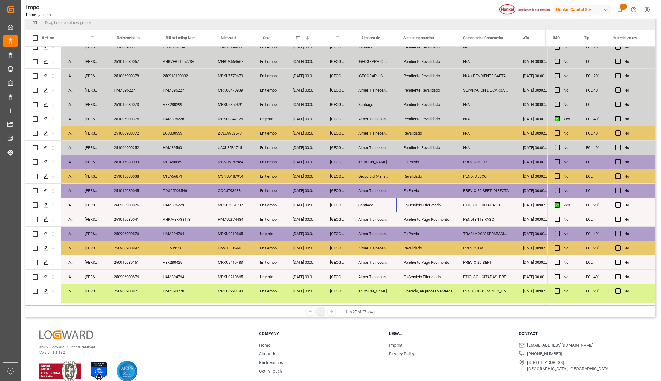
click at [435, 207] on div "En Servicio Etiquetado" at bounding box center [425, 205] width 45 height 14
click at [137, 207] on div "250906900875" at bounding box center [131, 205] width 49 height 14
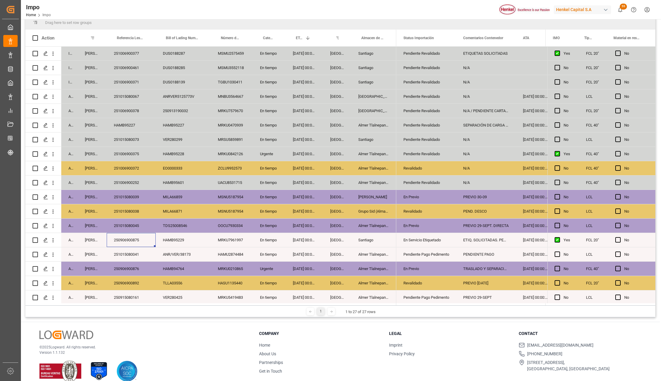
scroll to position [13, 0]
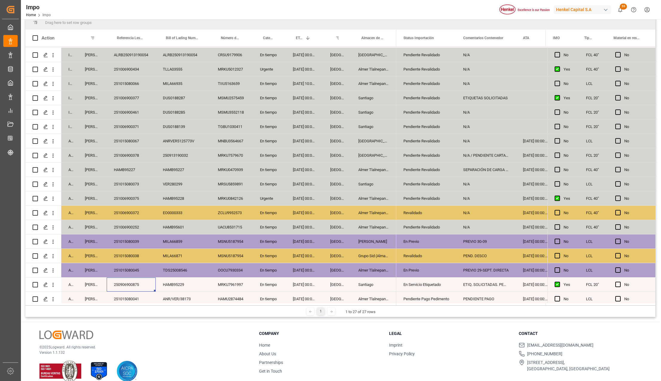
click at [141, 269] on div "251015080045" at bounding box center [131, 270] width 49 height 14
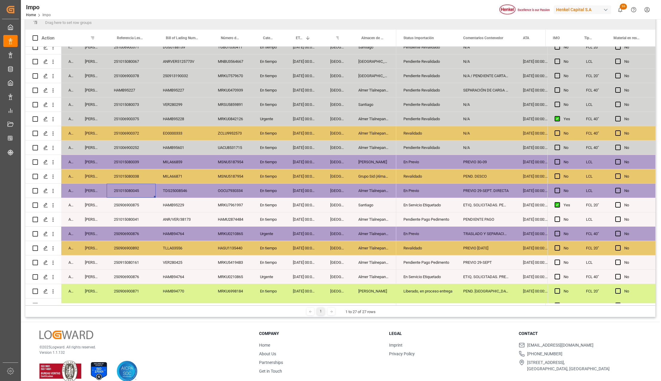
scroll to position [133, 0]
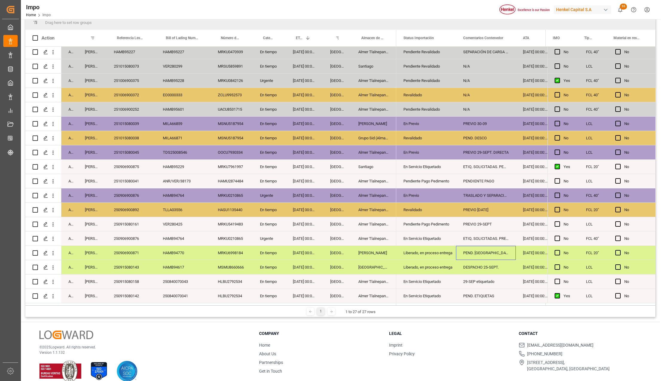
click at [489, 251] on div "PEND. DESPACHO" at bounding box center [486, 253] width 60 height 14
type input "DESPACHO 30-09"
click at [496, 263] on div "DESPACHO 25-SEPT." at bounding box center [486, 267] width 60 height 14
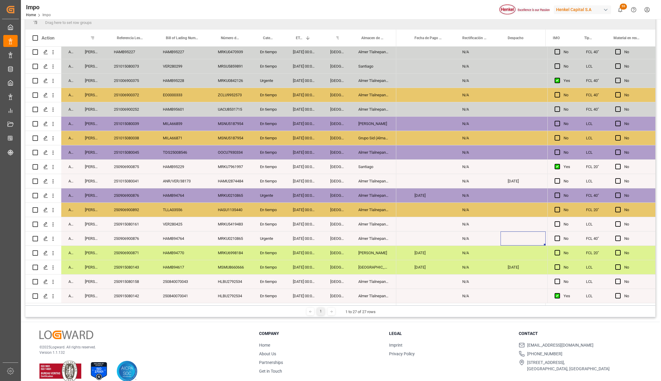
scroll to position [0, 1290]
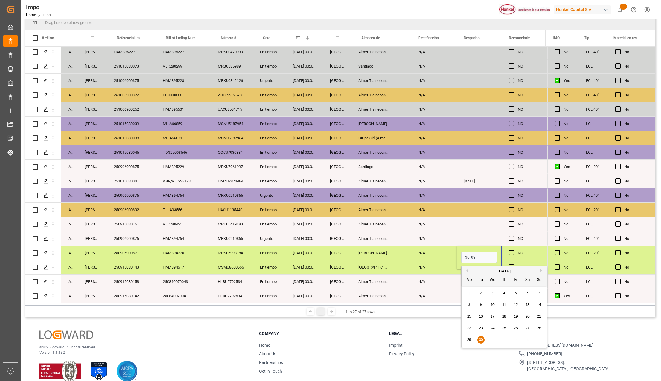
type input "[DATE]"
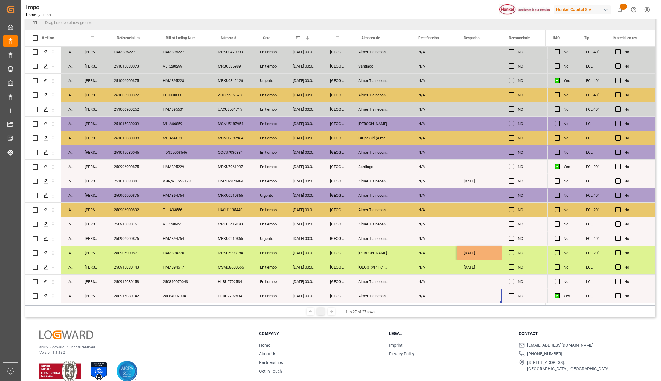
click at [481, 289] on div "Press SPACE to select this row." at bounding box center [478, 296] width 45 height 14
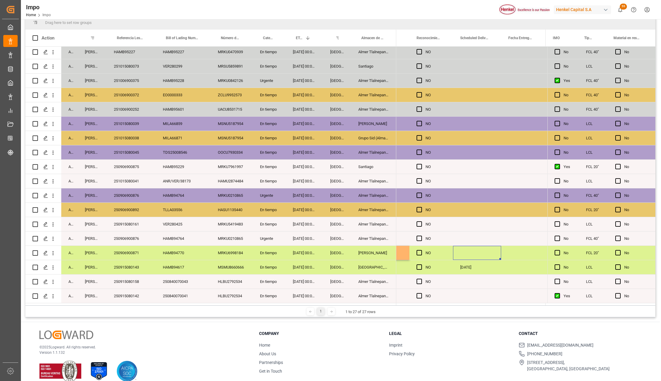
click at [475, 254] on div "Press SPACE to select this row." at bounding box center [477, 253] width 48 height 14
type input "01-09-2025"
click at [473, 292] on div "Press SPACE to select this row." at bounding box center [477, 296] width 48 height 14
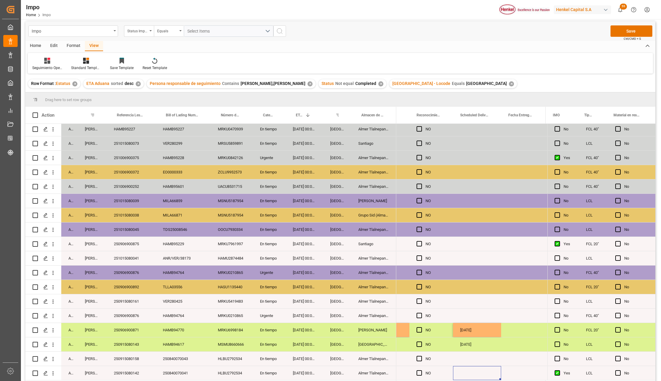
scroll to position [0, 0]
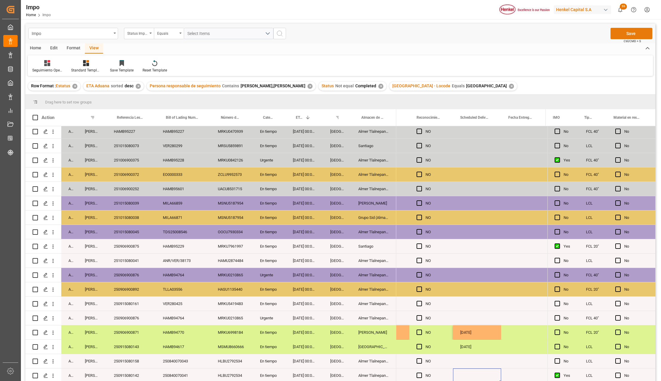
click at [631, 29] on button "Save" at bounding box center [631, 33] width 42 height 11
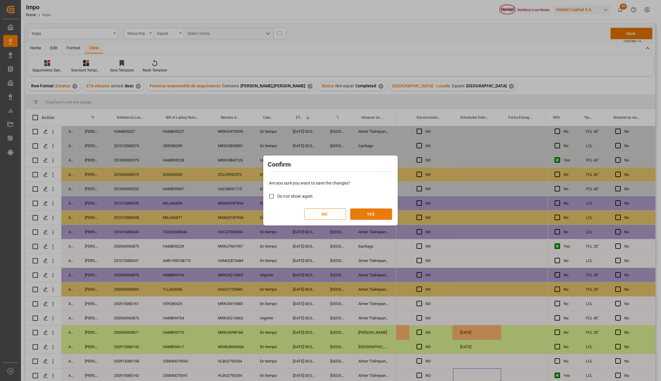
click at [354, 217] on button "YES" at bounding box center [371, 213] width 42 height 11
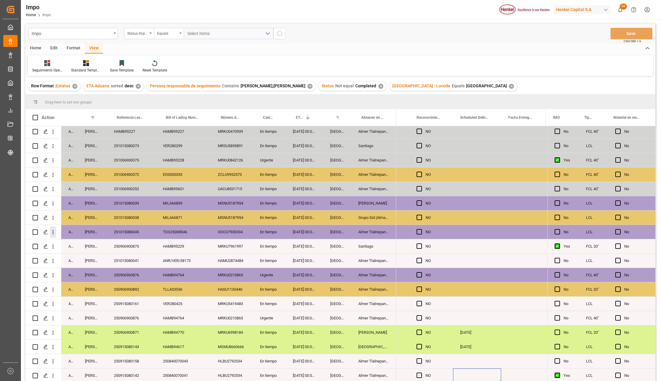
click at [54, 230] on icon "open menu" at bounding box center [53, 232] width 6 height 6
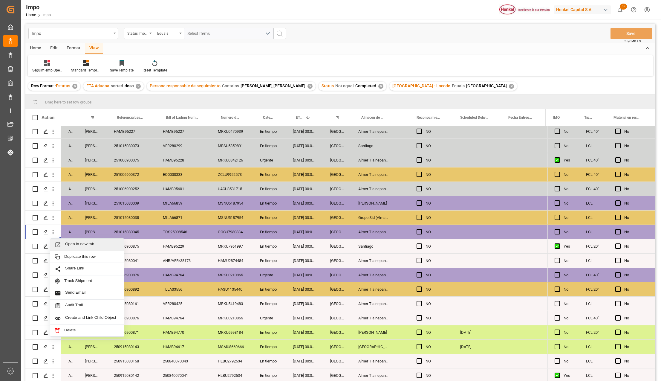
click at [62, 242] on span "Press SPACE to select this row." at bounding box center [60, 244] width 10 height 6
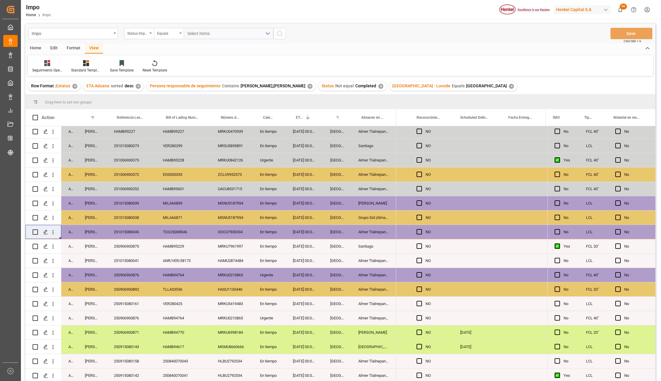
scroll to position [0, 1383]
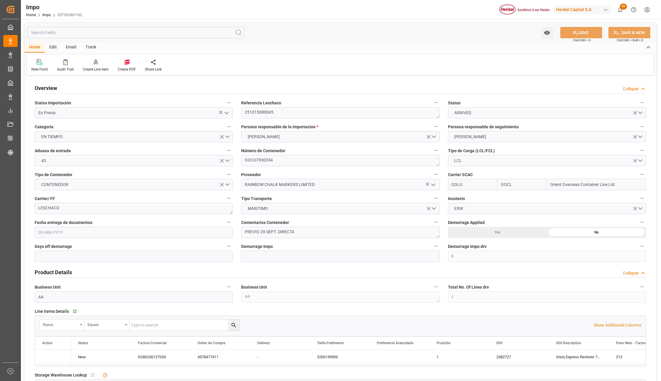
type input "OOCL"
type input "Orient Overseas Container Line Ltd"
type input "0"
type input "1"
type input "0.84"
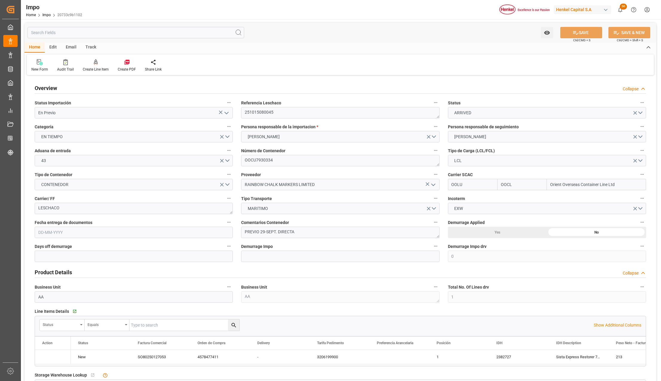
type input "1"
type input "03-09-2025"
click at [225, 111] on icon "open menu" at bounding box center [226, 112] width 7 height 7
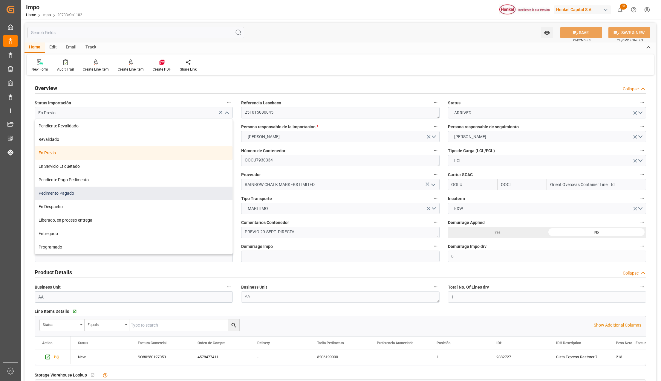
click at [67, 194] on div "Pedimento Pagado" at bounding box center [133, 192] width 197 height 13
type input "Pedimento Pagado"
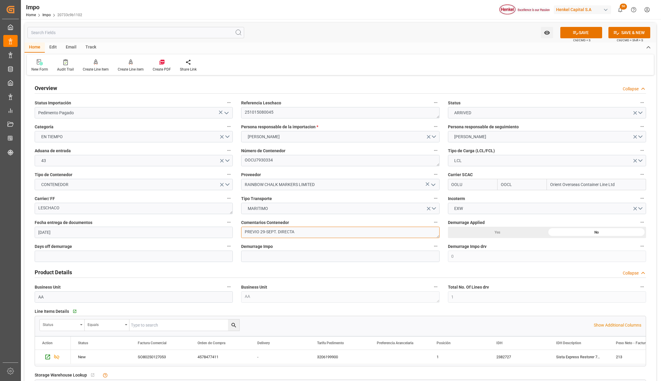
drag, startPoint x: 277, startPoint y: 231, endPoint x: 227, endPoint y: 231, distance: 49.9
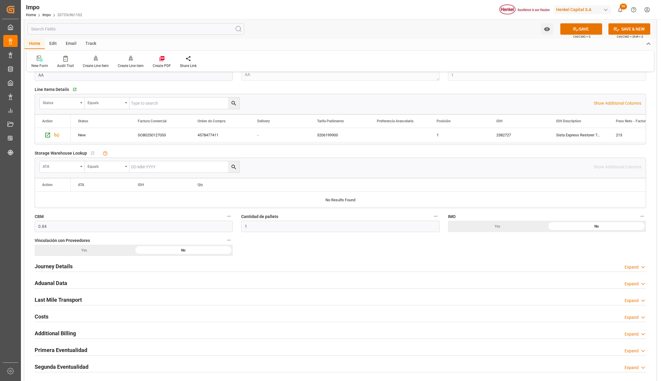
scroll to position [239, 0]
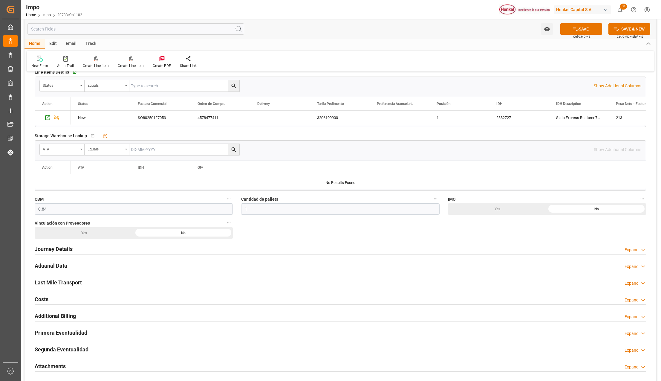
type textarea "PEND. DESPACHO DIRECTA"
click at [60, 335] on h2 "Primera Eventualidad" at bounding box center [61, 332] width 53 height 8
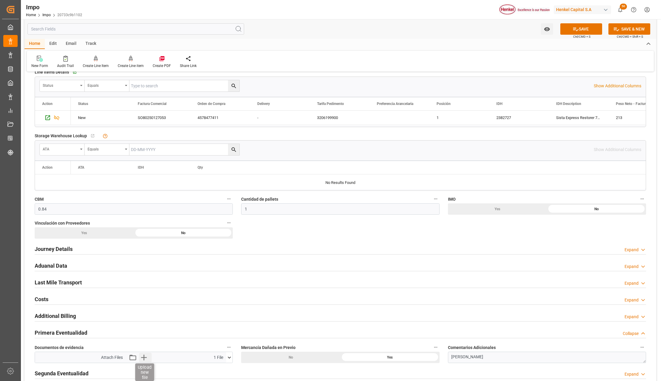
click at [144, 360] on icon "button" at bounding box center [144, 357] width 10 height 10
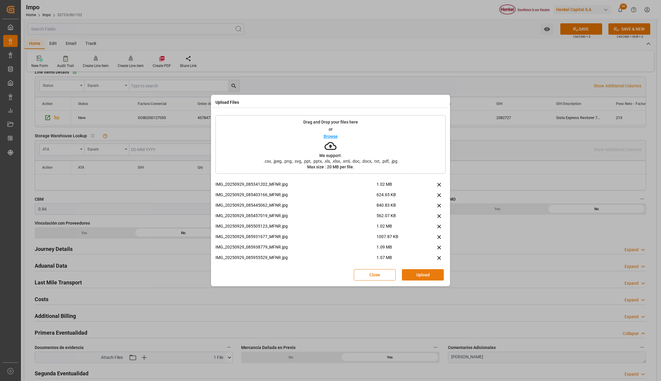
click at [415, 276] on button "Upload" at bounding box center [423, 274] width 42 height 11
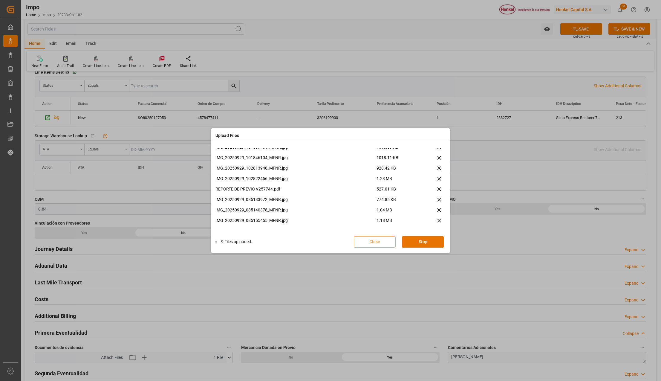
scroll to position [140, 0]
click at [432, 240] on button "Done" at bounding box center [423, 241] width 42 height 11
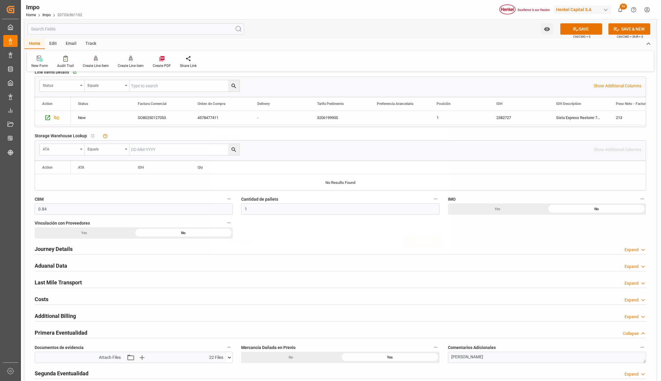
scroll to position [0, 0]
click at [585, 28] on button "SAVE" at bounding box center [581, 28] width 42 height 11
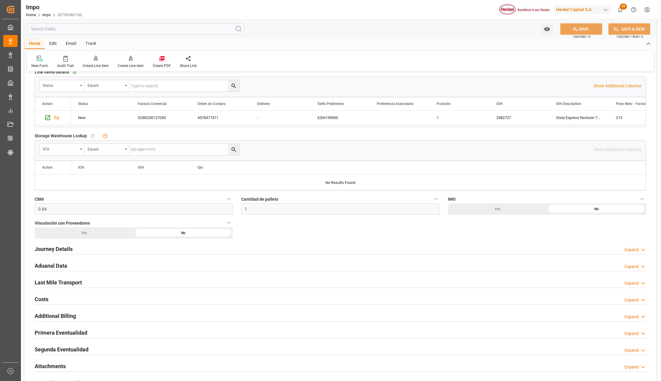
click at [53, 268] on h2 "Aduanal Data" at bounding box center [51, 265] width 33 height 8
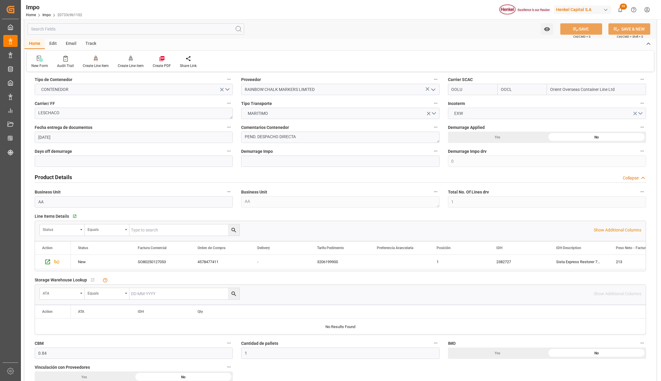
scroll to position [79, 0]
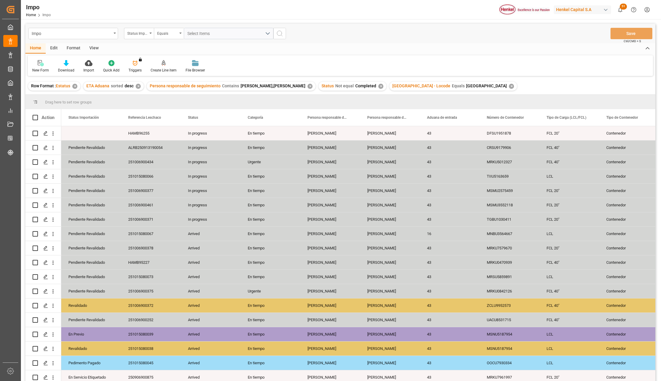
drag, startPoint x: 93, startPoint y: 45, endPoint x: 94, endPoint y: 50, distance: 5.1
click at [93, 45] on div "View" at bounding box center [94, 48] width 18 height 10
click at [70, 67] on div "Standard Templates" at bounding box center [68, 69] width 30 height 5
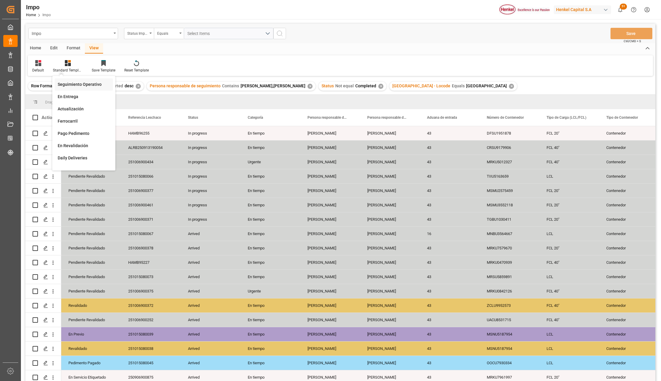
click at [73, 81] on div "Seguimiento Operativo" at bounding box center [84, 84] width 52 height 6
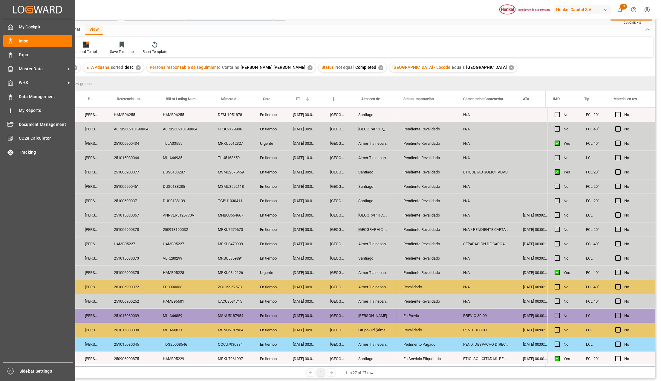
scroll to position [9, 0]
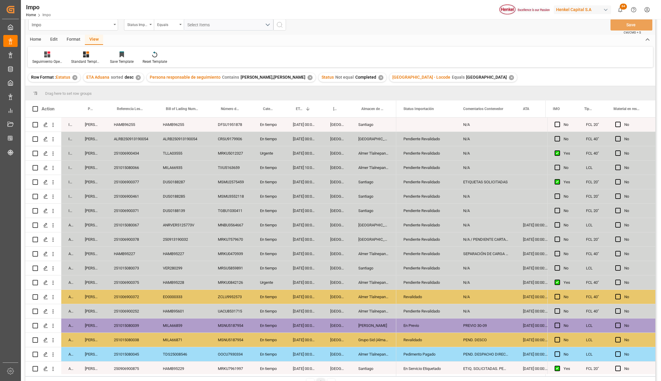
click at [217, 284] on div "MRKU0842126" at bounding box center [232, 282] width 42 height 14
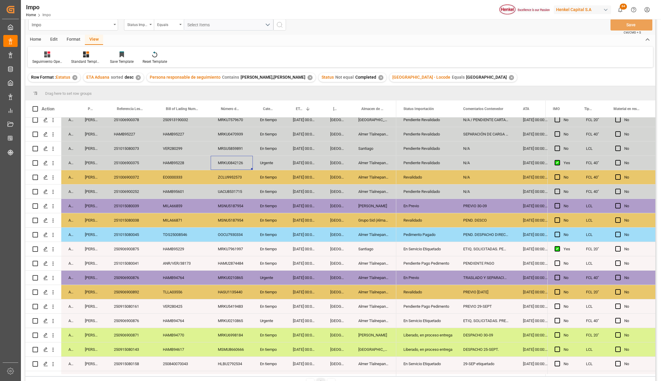
scroll to position [119, 0]
click at [141, 136] on div "HAMB95227" at bounding box center [131, 134] width 49 height 14
click at [134, 135] on div "HAMB95227" at bounding box center [131, 134] width 49 height 14
click at [134, 135] on input "HAMB95227" at bounding box center [130, 137] width 39 height 11
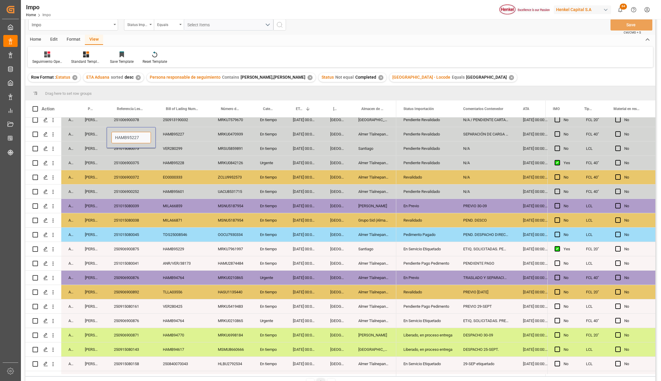
paste input "251006900250"
type input "251006900250"
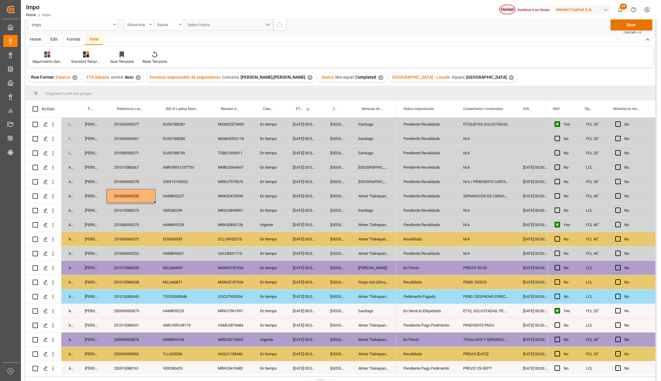
scroll to position [53, 0]
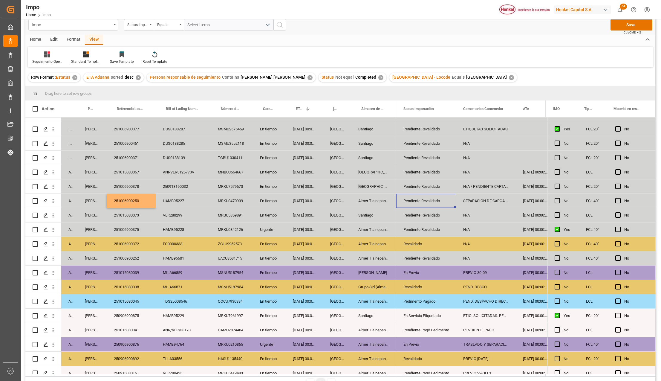
click at [417, 200] on div "Pendiente Revalidado" at bounding box center [425, 201] width 45 height 14
click at [443, 203] on icon "open menu" at bounding box center [444, 204] width 7 height 7
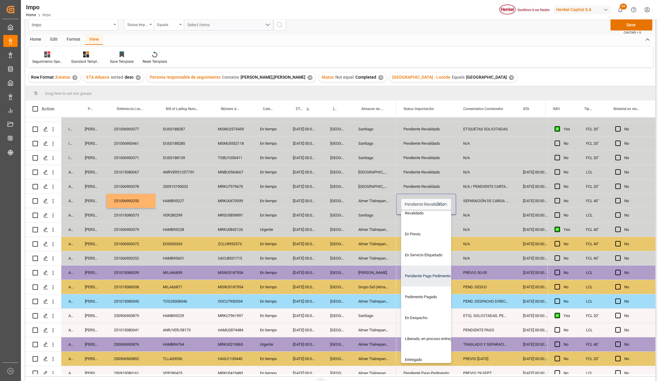
scroll to position [0, 0]
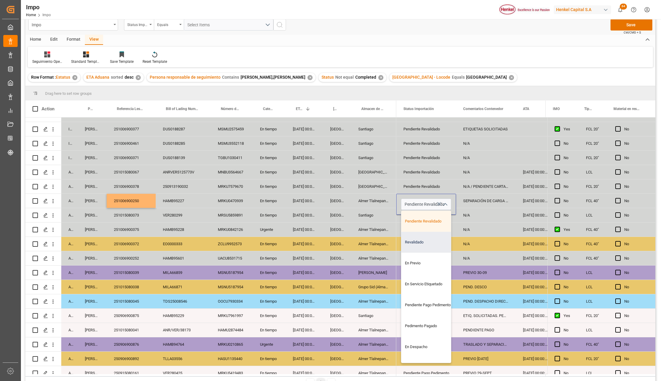
click at [415, 242] on div "Revalidado" at bounding box center [429, 241] width 56 height 21
type input "Revalidado"
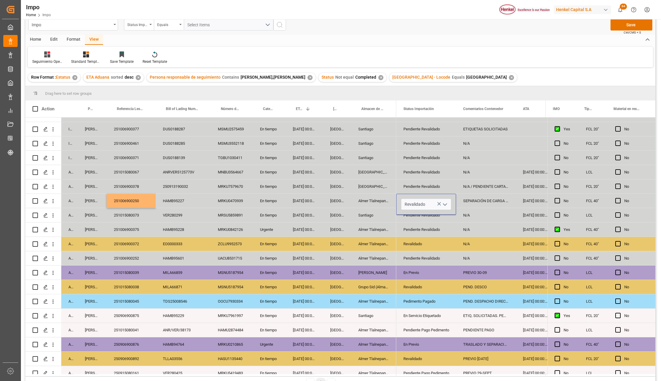
click at [398, 245] on div "Revalidado" at bounding box center [426, 244] width 60 height 14
click at [475, 203] on div "SEPARACIÓN DE CARGA PARA PROEBBE. LIBERACIÓN CON UVA" at bounding box center [486, 201] width 60 height 14
click at [436, 202] on div "Revalidado" at bounding box center [425, 201] width 45 height 14
click at [444, 206] on icon "open menu" at bounding box center [444, 204] width 7 height 7
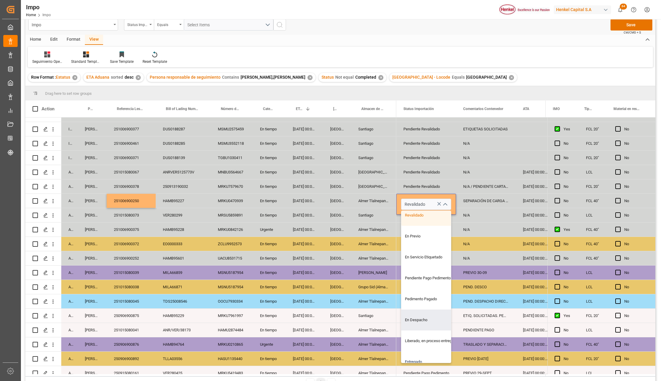
scroll to position [40, 0]
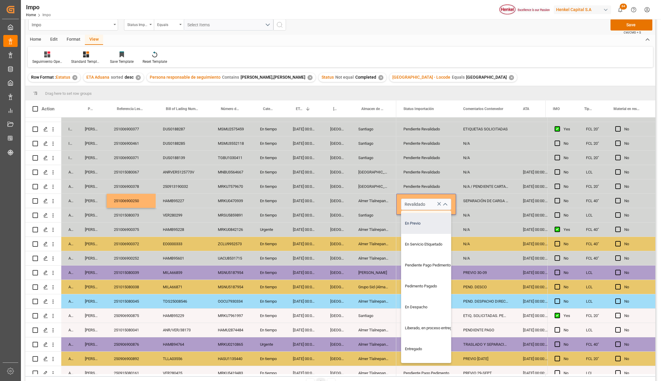
click at [415, 226] on div "En Previo" at bounding box center [429, 223] width 56 height 21
type input "En Previo"
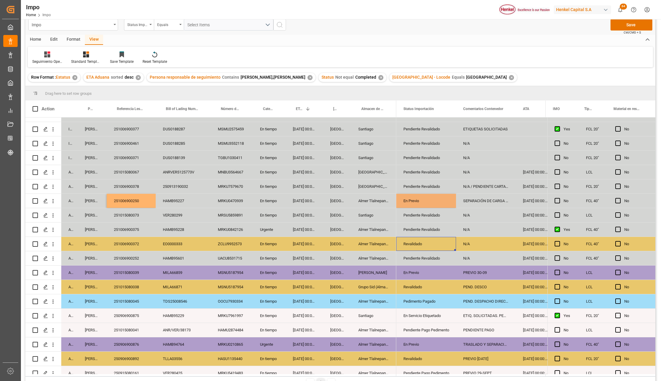
click at [412, 243] on div "Revalidado" at bounding box center [425, 244] width 45 height 14
click at [479, 201] on div "SEPARACIÓN DE CARGA PARA PROEBBE. LIBERACIÓN CON UVA" at bounding box center [486, 201] width 60 height 14
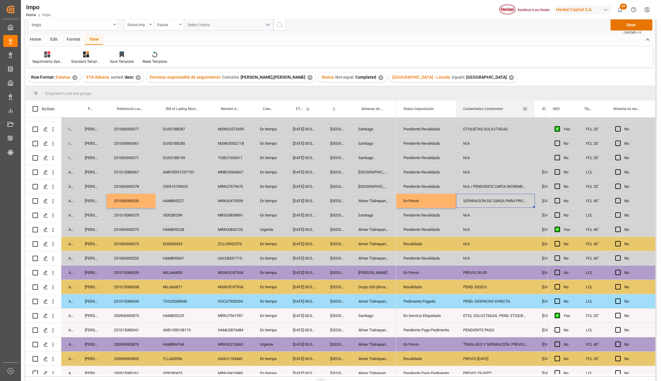
drag, startPoint x: 515, startPoint y: 103, endPoint x: 534, endPoint y: 102, distance: 19.1
click at [534, 102] on div at bounding box center [534, 108] width 2 height 17
click at [507, 200] on div "SEPARACIÓN DE CARGA PARA PROEBBE. LIBERACIÓN CON UVA" at bounding box center [495, 201] width 79 height 14
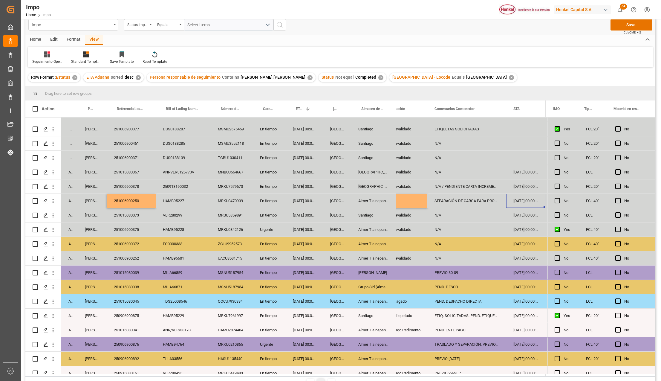
scroll to position [0, 67]
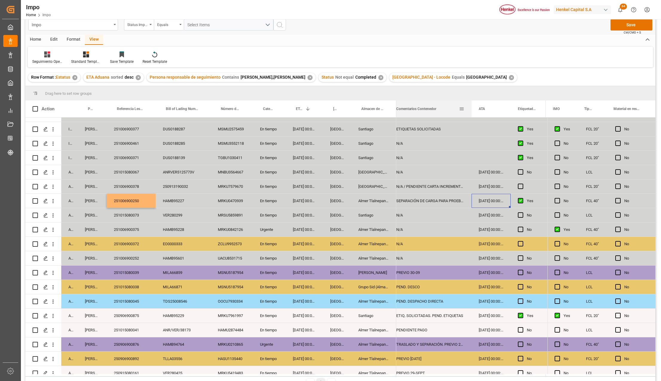
drag, startPoint x: 467, startPoint y: 102, endPoint x: 471, endPoint y: 111, distance: 10.8
click at [471, 111] on div at bounding box center [471, 108] width 2 height 17
click at [443, 200] on div "SEPARACIÓN DE CARGA PARA PROEBBE. LIBERACIÓN CON UVA" at bounding box center [430, 201] width 83 height 14
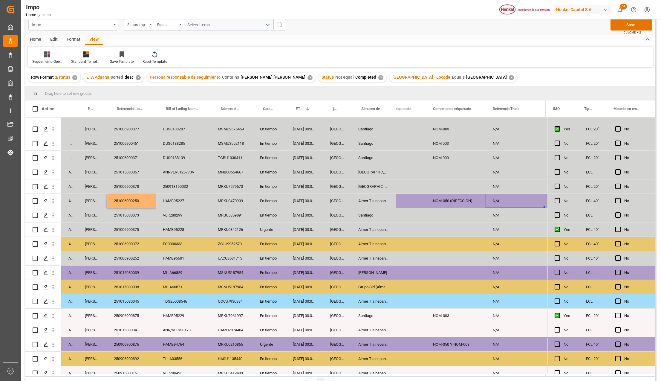
scroll to position [0, 0]
click at [465, 194] on div "Press SPACE to select this row." at bounding box center [464, 201] width 49 height 14
click at [473, 201] on div "Press SPACE to select this row." at bounding box center [464, 201] width 49 height 14
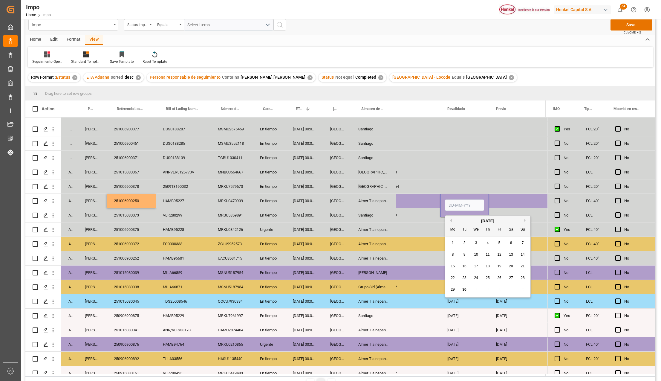
click at [467, 204] on input "Press SPACE to select this row." at bounding box center [464, 204] width 39 height 11
type input "[DATE]"
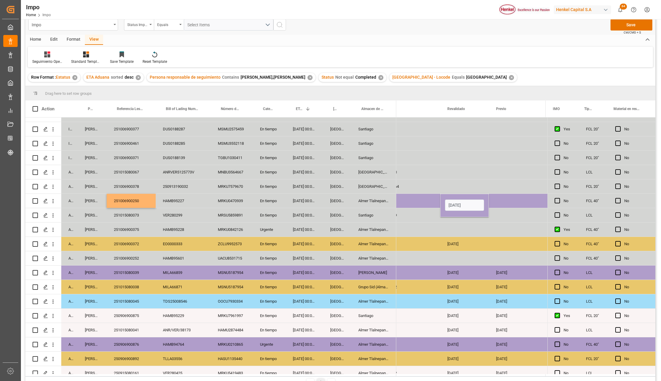
click at [459, 230] on div "Press SPACE to select this row." at bounding box center [464, 229] width 49 height 14
click at [507, 205] on div "Press SPACE to select this row." at bounding box center [515, 201] width 53 height 14
click at [501, 199] on div "Press SPACE to select this row." at bounding box center [515, 201] width 53 height 14
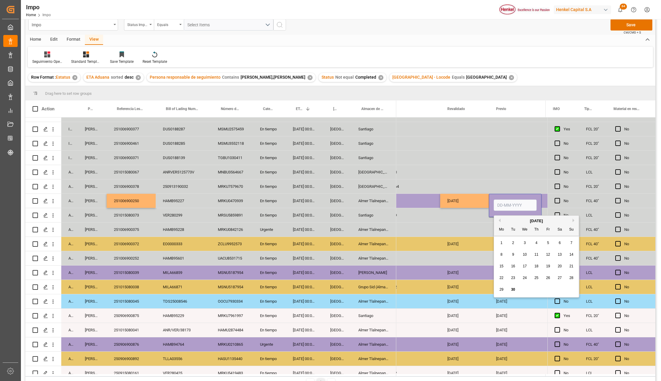
drag, startPoint x: 502, startPoint y: 200, endPoint x: 504, endPoint y: 204, distance: 5.3
click at [504, 204] on input "Press SPACE to select this row." at bounding box center [514, 204] width 43 height 11
type input "01-10-2025"
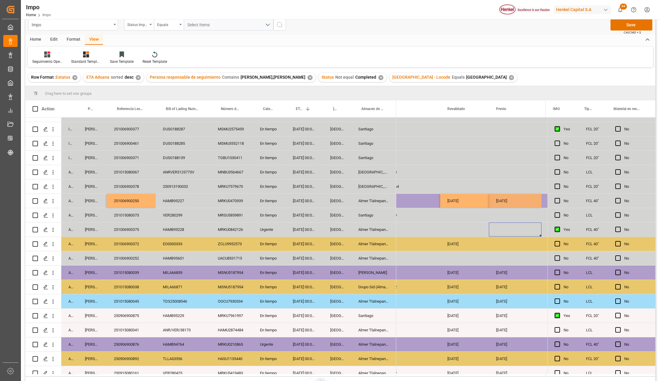
click at [490, 228] on div "Press SPACE to select this row." at bounding box center [515, 229] width 53 height 14
click at [508, 199] on div "01-10-2025" at bounding box center [515, 201] width 53 height 14
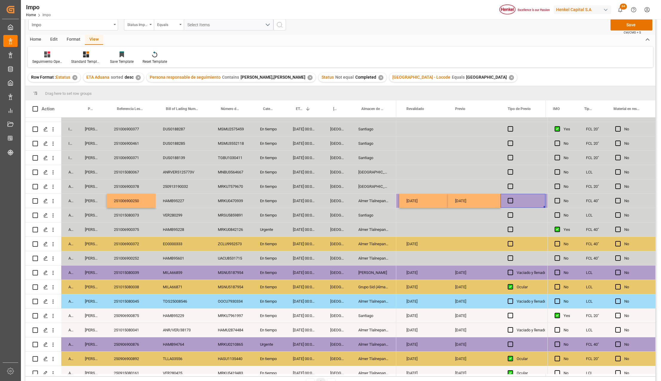
click at [511, 201] on span "Press SPACE to select this row." at bounding box center [509, 200] width 5 height 5
click at [512, 198] on input "Press SPACE to select this row." at bounding box center [512, 198] width 0 height 0
click at [511, 200] on span "Press SPACE to select this row." at bounding box center [509, 200] width 5 height 5
click at [512, 198] on input "Press SPACE to select this row." at bounding box center [512, 198] width 0 height 0
click at [483, 220] on div "Press SPACE to select this row." at bounding box center [474, 215] width 53 height 14
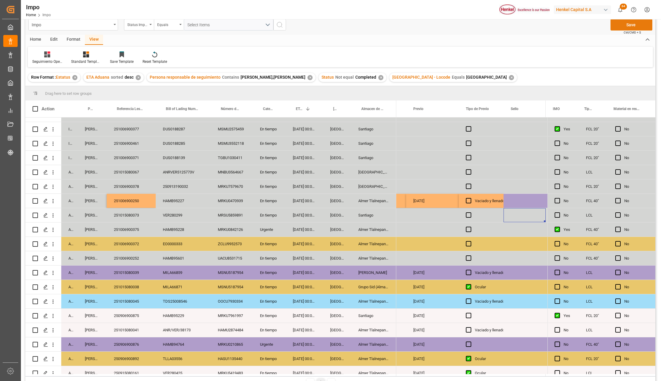
click at [622, 28] on button "Save" at bounding box center [631, 24] width 42 height 11
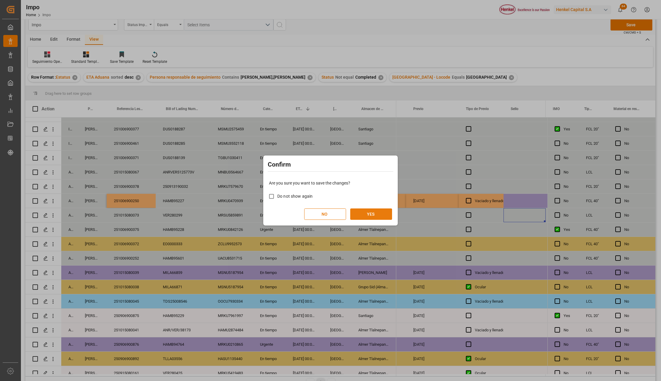
click at [355, 211] on button "YES" at bounding box center [371, 213] width 42 height 11
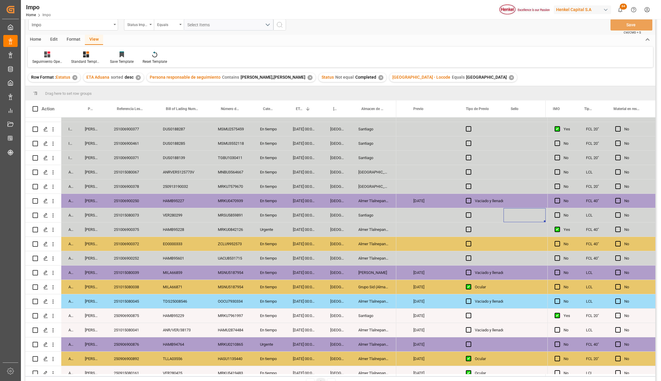
click at [142, 196] on div "251006900250" at bounding box center [131, 201] width 49 height 14
click at [472, 203] on div "Press SPACE to select this row." at bounding box center [470, 201] width 9 height 14
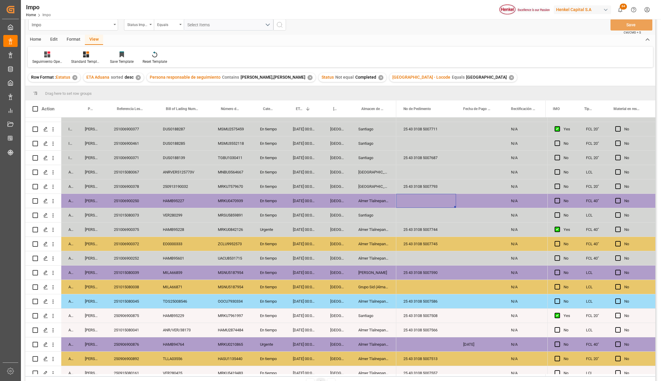
scroll to position [0, 1162]
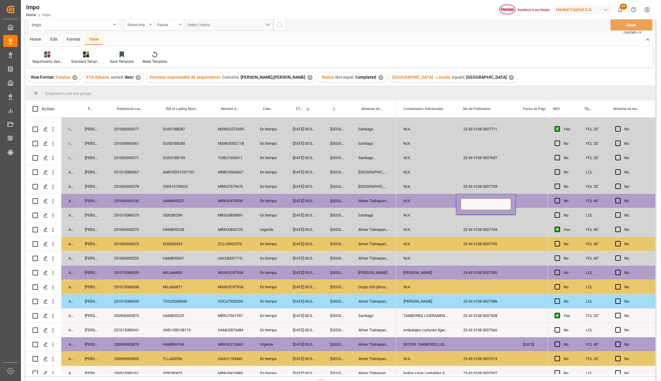
click at [472, 205] on input "Press SPACE to select this row." at bounding box center [486, 203] width 50 height 11
paste input "25 43 3108 5007625"
type input "25 43 3108 5007625"
drag, startPoint x: 471, startPoint y: 240, endPoint x: 533, endPoint y: 185, distance: 83.1
click at [471, 241] on div "25 43 3108 5007745" at bounding box center [486, 244] width 60 height 14
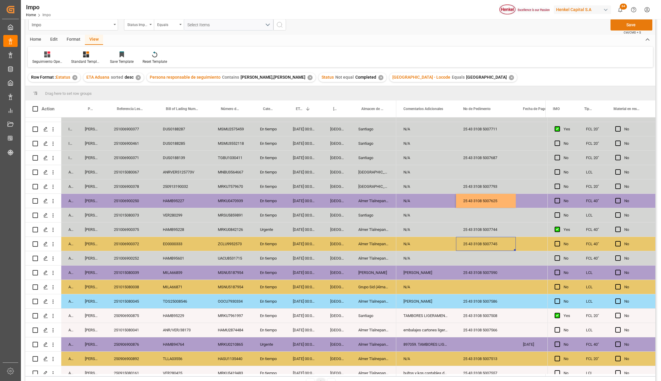
click at [617, 26] on button "Save" at bounding box center [631, 24] width 42 height 11
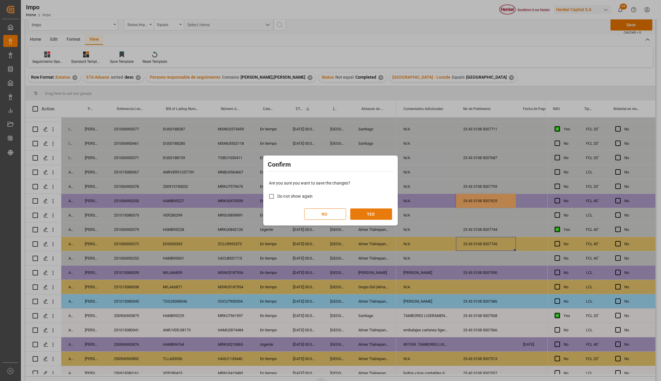
click at [375, 213] on button "YES" at bounding box center [371, 213] width 42 height 11
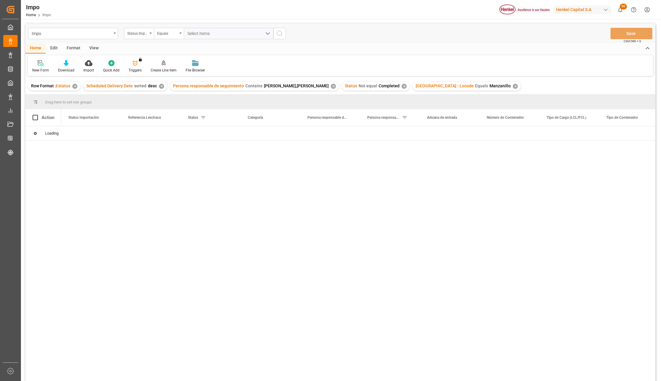
click at [73, 49] on div "Format" at bounding box center [73, 48] width 23 height 10
click at [103, 49] on div "Home Edit Format View" at bounding box center [340, 48] width 630 height 10
click at [95, 48] on div "View" at bounding box center [94, 48] width 18 height 10
click at [75, 66] on div at bounding box center [68, 63] width 30 height 6
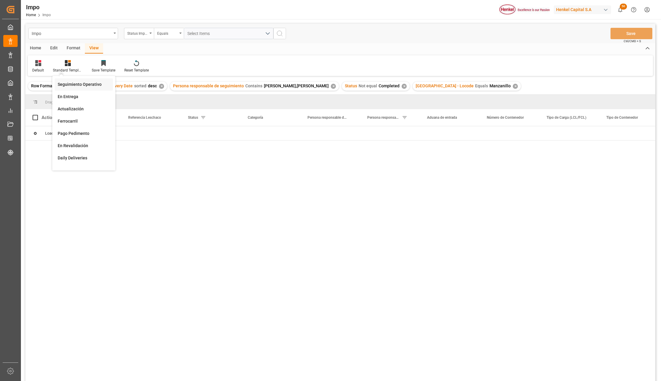
click at [78, 82] on div "Seguimiento Operativo" at bounding box center [84, 84] width 52 height 6
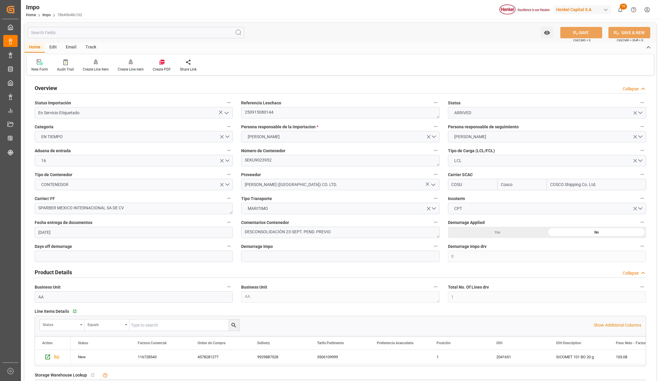
scroll to position [318, 0]
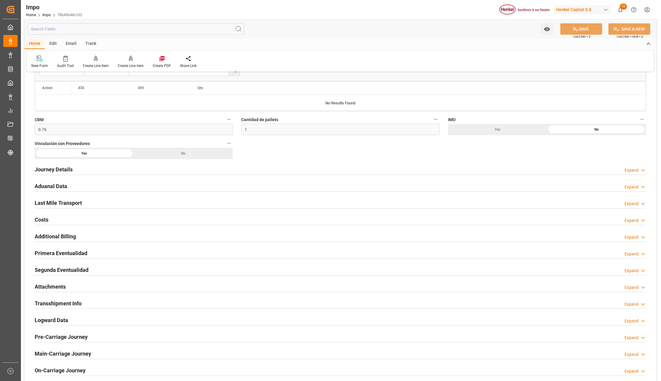
drag, startPoint x: 64, startPoint y: 252, endPoint x: 133, endPoint y: 274, distance: 72.8
click at [64, 252] on h2 "Primera Eventualidad" at bounding box center [61, 253] width 53 height 8
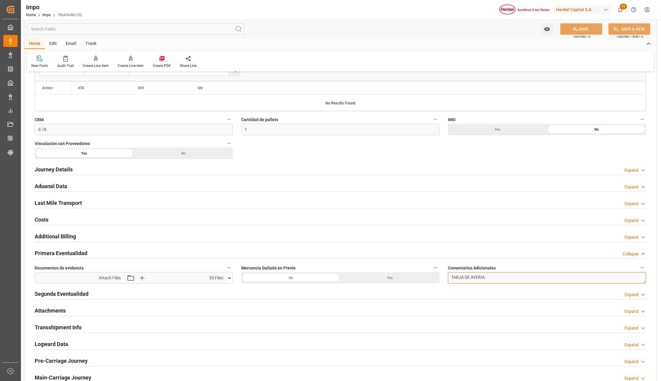
click at [518, 279] on textarea "TARJA DE AVERIA." at bounding box center [547, 277] width 198 height 11
click at [72, 296] on h2 "Segunda Eventualidad" at bounding box center [62, 293] width 54 height 8
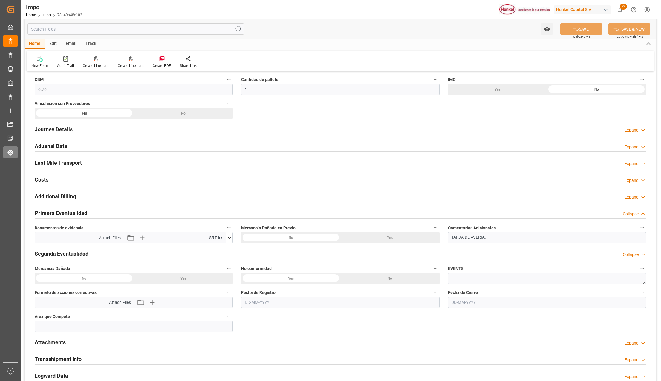
scroll to position [358, 0]
